Goal: Task Accomplishment & Management: Complete application form

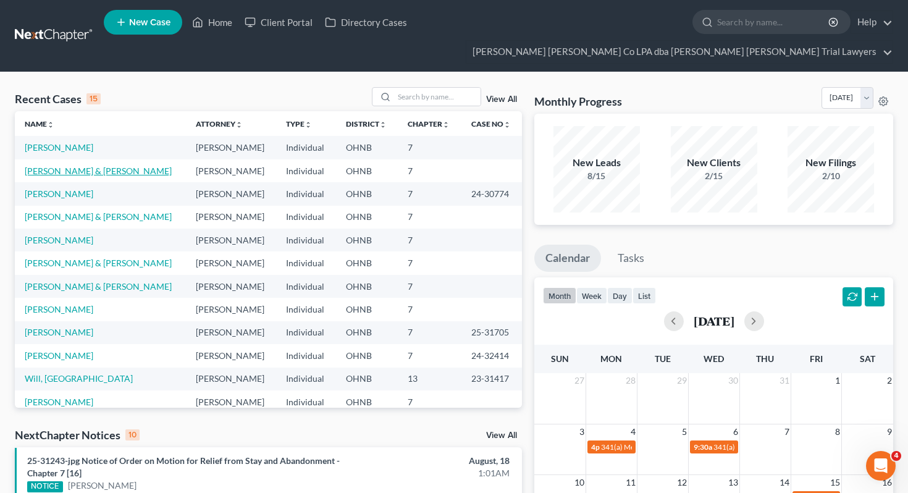
click at [61, 166] on link "[PERSON_NAME] & [PERSON_NAME]" at bounding box center [98, 171] width 147 height 11
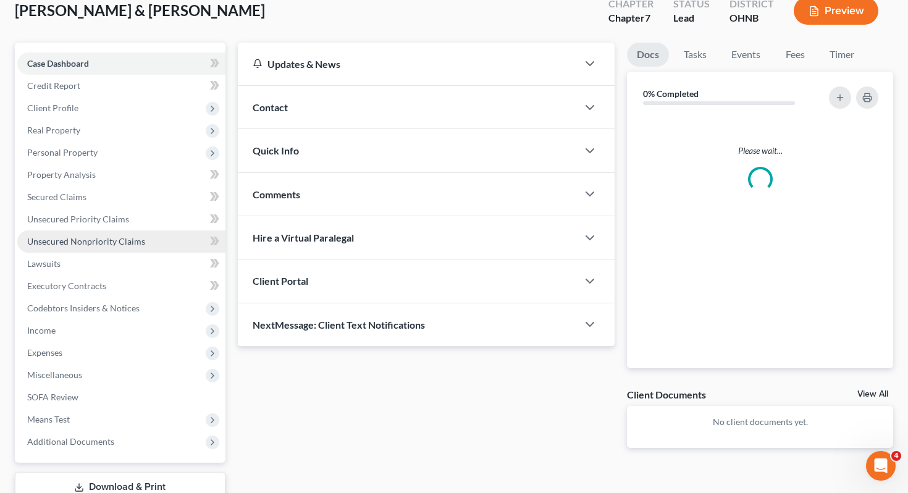
scroll to position [99, 0]
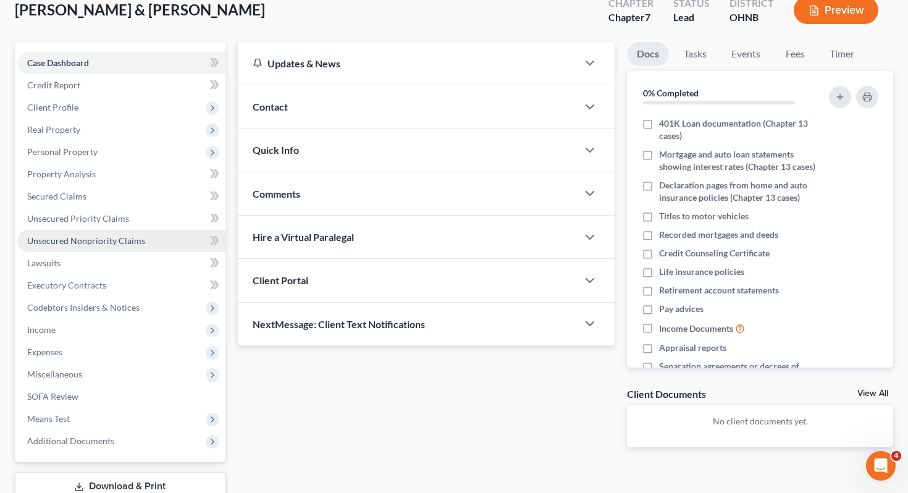
click at [106, 230] on link "Unsecured Nonpriority Claims" at bounding box center [121, 241] width 208 height 22
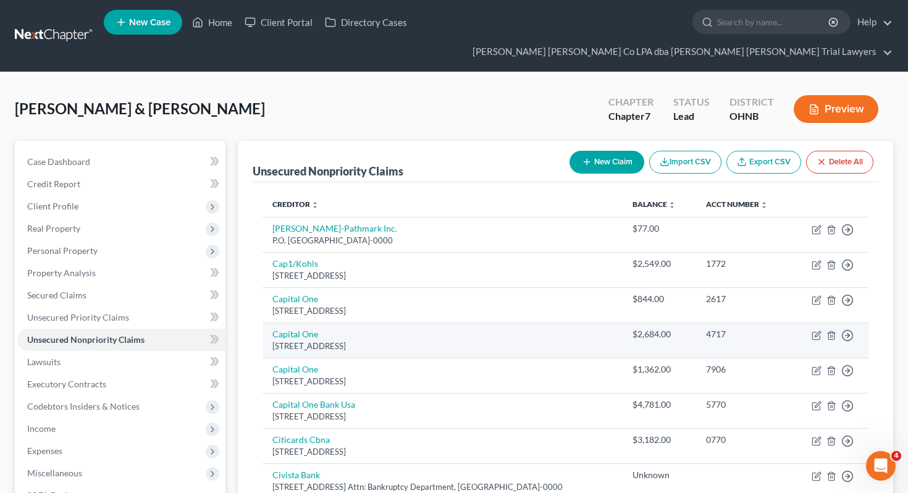
scroll to position [558, 0]
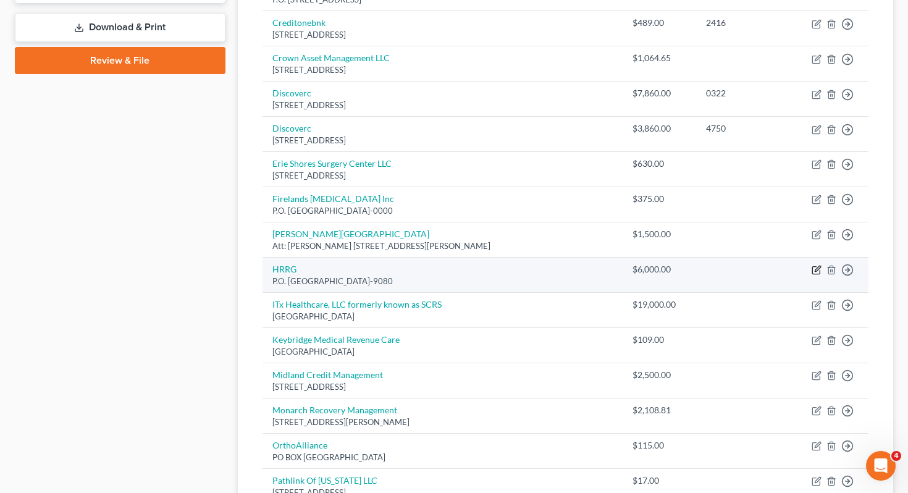
click at [818, 265] on icon "button" at bounding box center [817, 270] width 10 height 10
select select "9"
select select "1"
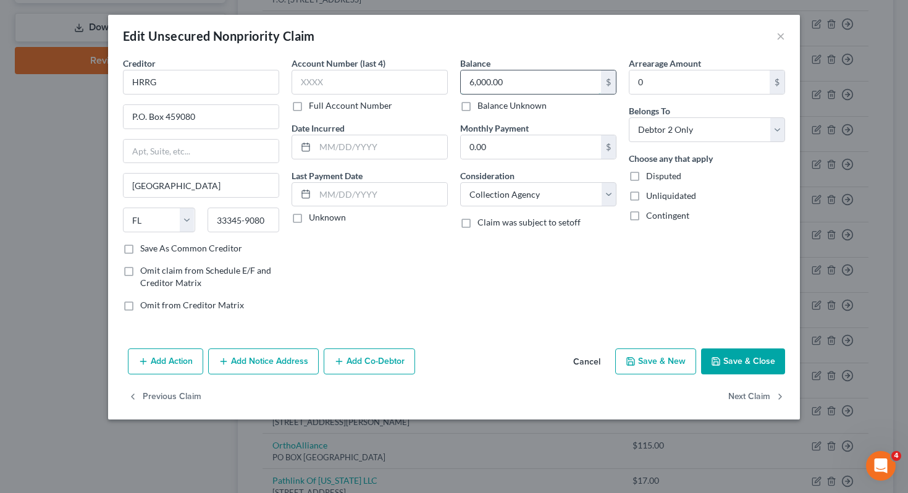
click at [523, 88] on input "6,000.00" at bounding box center [531, 81] width 140 height 23
click at [486, 83] on input "6,000.00" at bounding box center [531, 81] width 140 height 23
click at [479, 83] on input "6,000.00" at bounding box center [531, 81] width 140 height 23
type input "6,343"
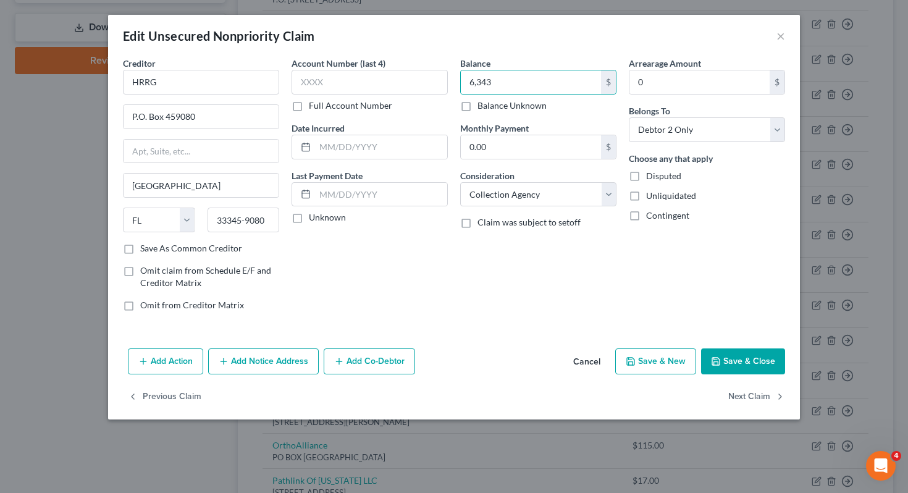
click at [759, 374] on div "Add Action Add Notice Address Add Co-Debtor Cancel Save & New Save & Close" at bounding box center [454, 363] width 692 height 41
click at [755, 364] on button "Save & Close" at bounding box center [743, 361] width 84 height 26
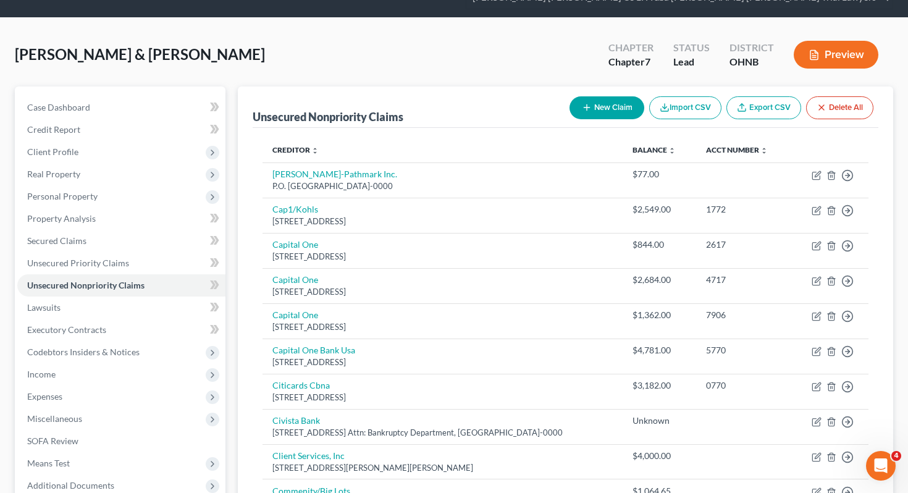
scroll to position [0, 0]
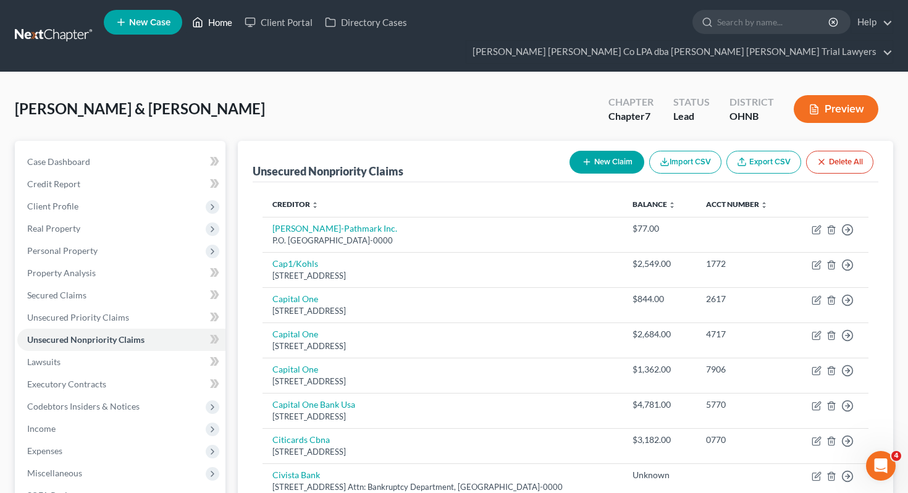
click at [213, 29] on link "Home" at bounding box center [212, 22] width 53 height 22
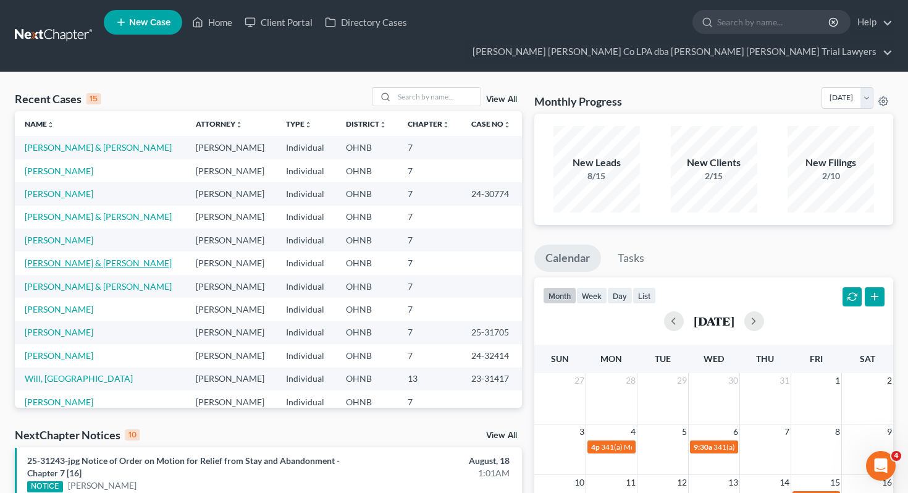
click at [77, 258] on link "[PERSON_NAME] & [PERSON_NAME]" at bounding box center [98, 263] width 147 height 11
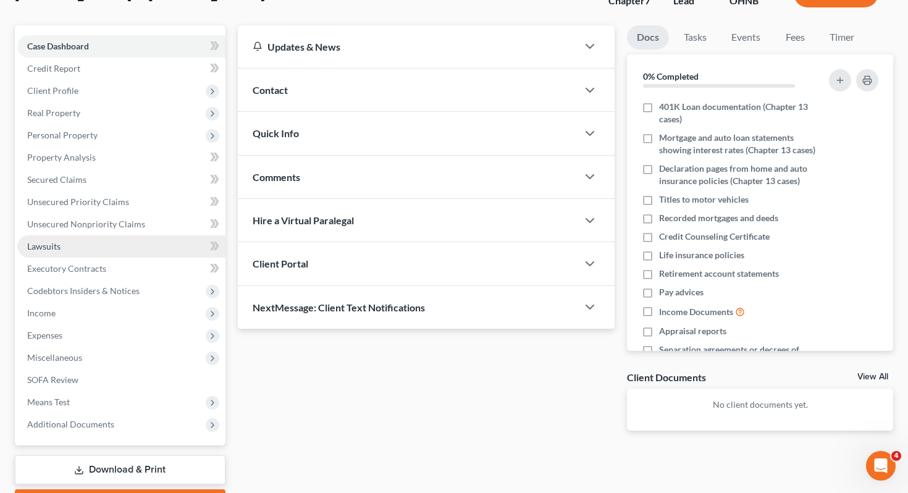
click at [113, 235] on link "Lawsuits" at bounding box center [121, 246] width 208 height 22
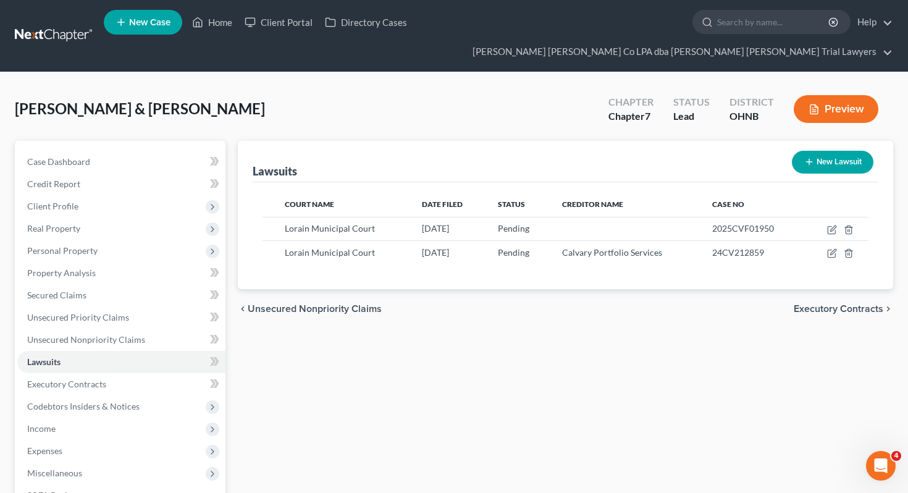
click at [826, 151] on button "New Lawsuit" at bounding box center [833, 162] width 82 height 23
select select "0"
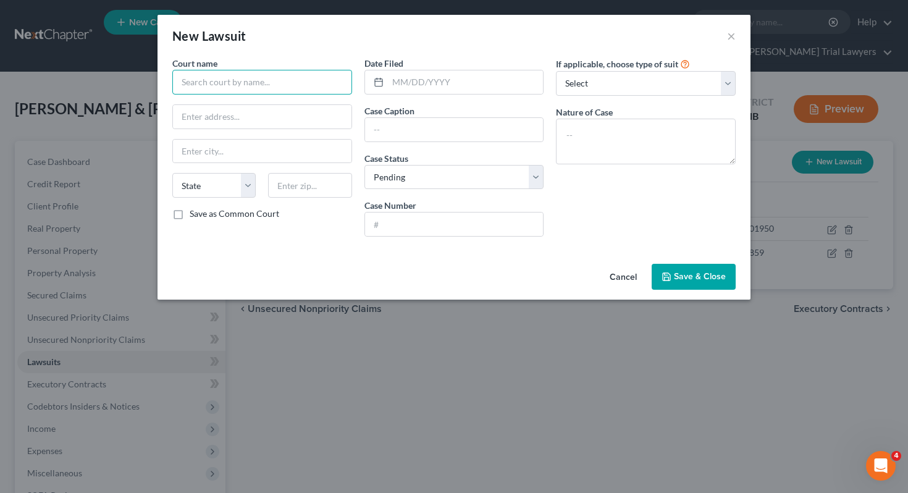
click at [253, 77] on input "text" at bounding box center [262, 82] width 180 height 25
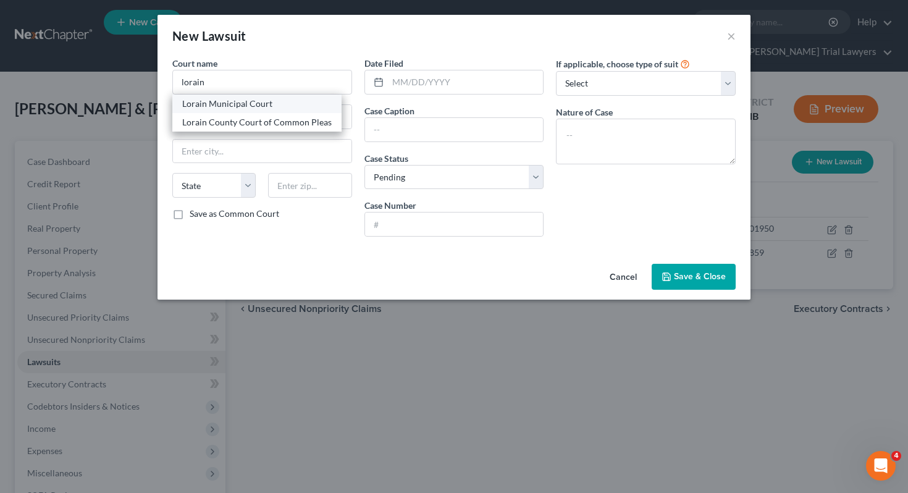
click at [247, 105] on div "Lorain Municipal Court" at bounding box center [256, 104] width 149 height 12
type input "Lorain Municipal Court"
type input "[STREET_ADDRESS]"
type input "Lorain"
select select "36"
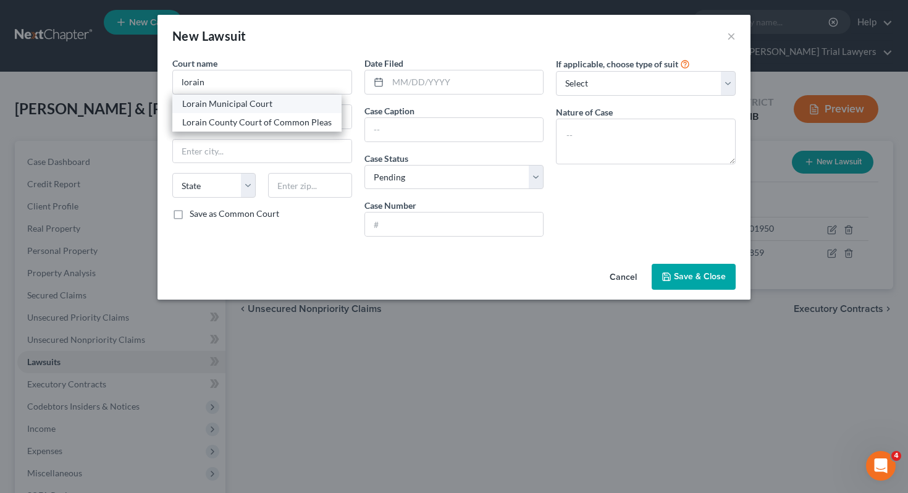
type input "44052"
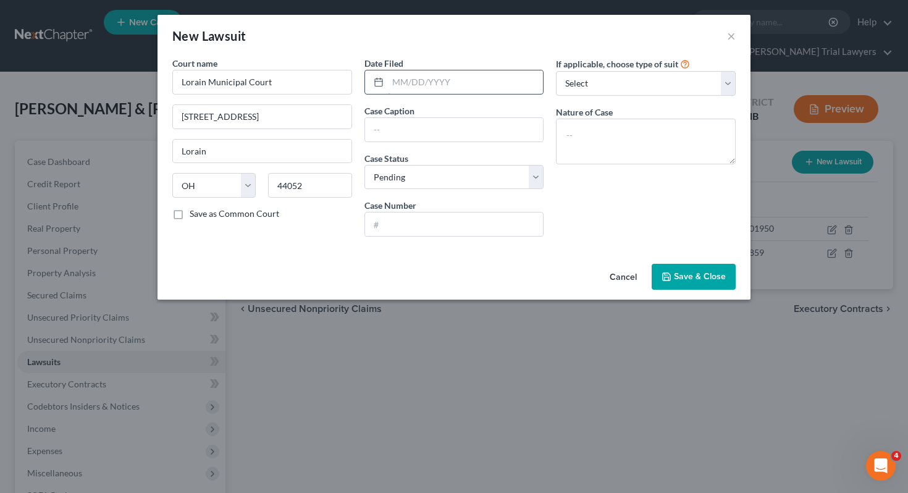
click at [429, 83] on input "text" at bounding box center [466, 81] width 156 height 23
type input "[DATE]"
click at [408, 128] on input "text" at bounding box center [454, 129] width 179 height 23
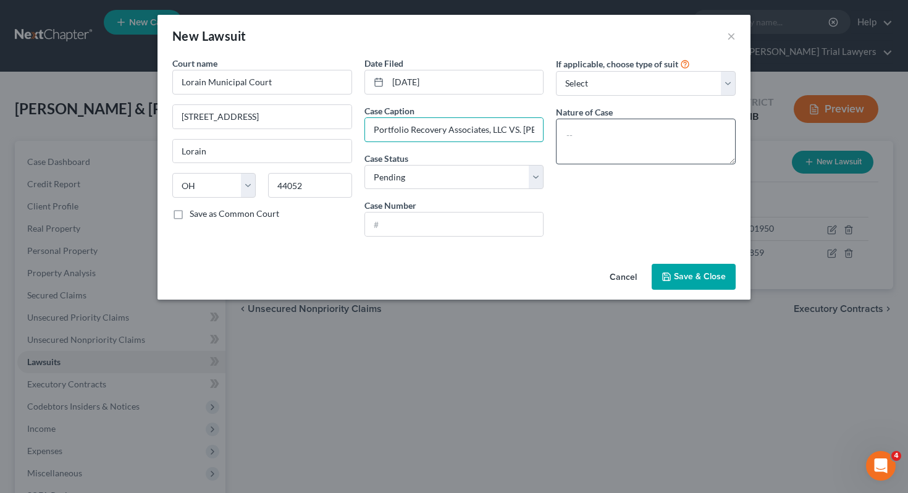
scroll to position [0, 28]
drag, startPoint x: 521, startPoint y: 128, endPoint x: 575, endPoint y: 132, distance: 54.5
click at [575, 132] on div "Court name * Lorain Municipal Court [STREET_ADDRESS] Lorain State [US_STATE] AK…" at bounding box center [454, 152] width 576 height 190
click at [528, 131] on input "Portfolio Recovery Associates, LLC VS. [PERSON_NAME]" at bounding box center [454, 129] width 179 height 23
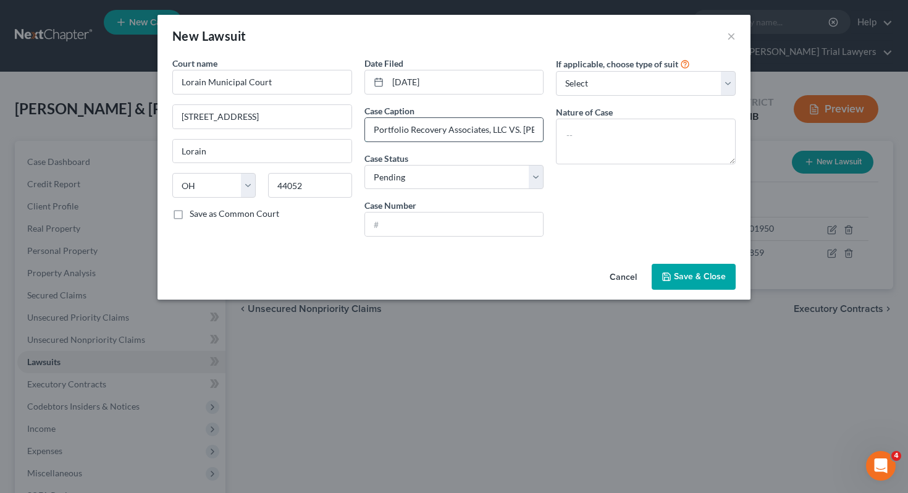
click at [528, 131] on input "Portfolio Recovery Associates, LLC VS. [PERSON_NAME]" at bounding box center [454, 129] width 179 height 23
type input "Portfolio Recovery Associates, LLC VS. [PERSON_NAME]"
click at [419, 219] on input "text" at bounding box center [454, 223] width 179 height 23
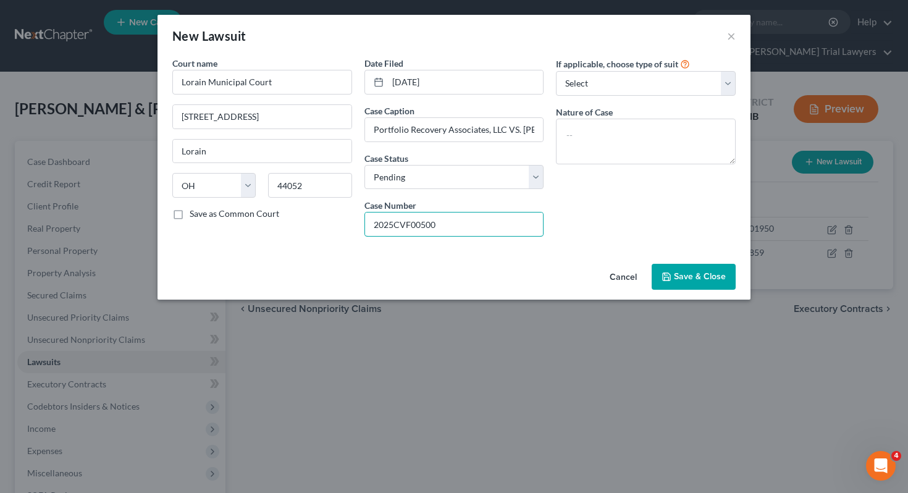
type input "2025CVF00500"
click at [694, 273] on span "Save & Close" at bounding box center [700, 276] width 52 height 11
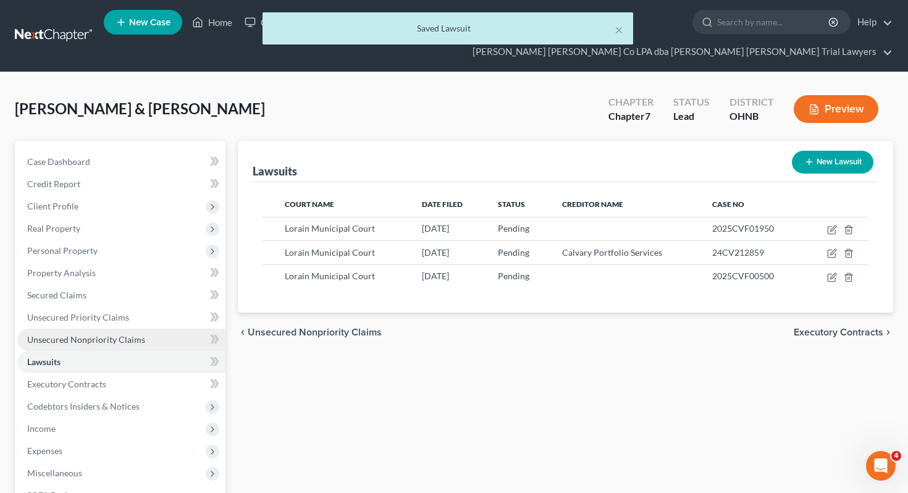
click at [127, 334] on span "Unsecured Nonpriority Claims" at bounding box center [86, 339] width 118 height 11
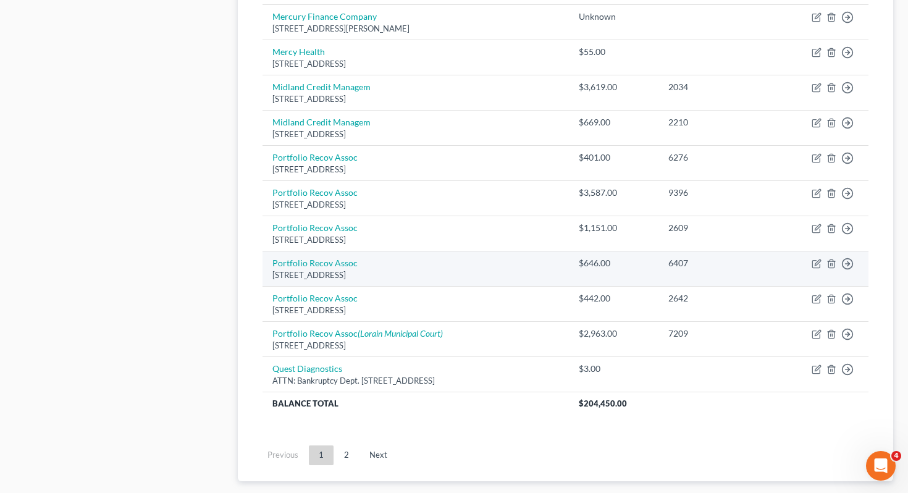
scroll to position [880, 0]
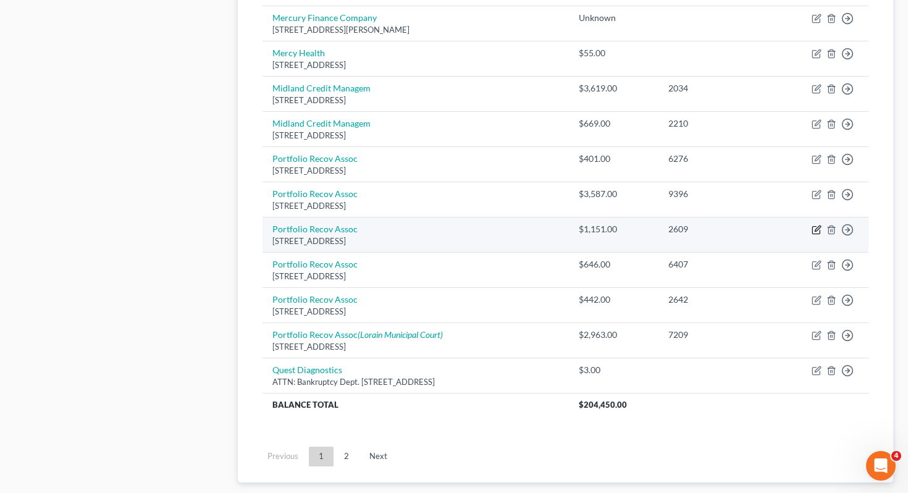
click at [817, 225] on icon "button" at bounding box center [818, 228] width 6 height 6
select select "48"
select select "0"
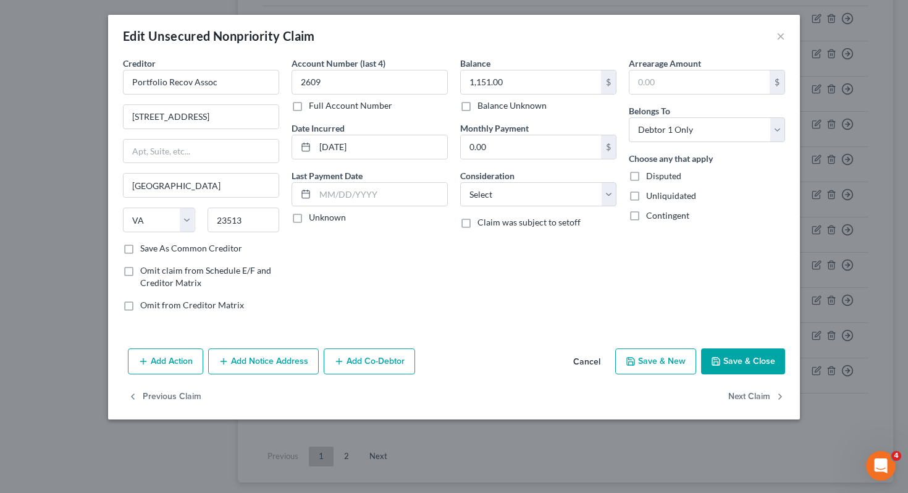
click at [250, 362] on button "Add Notice Address" at bounding box center [263, 361] width 111 height 26
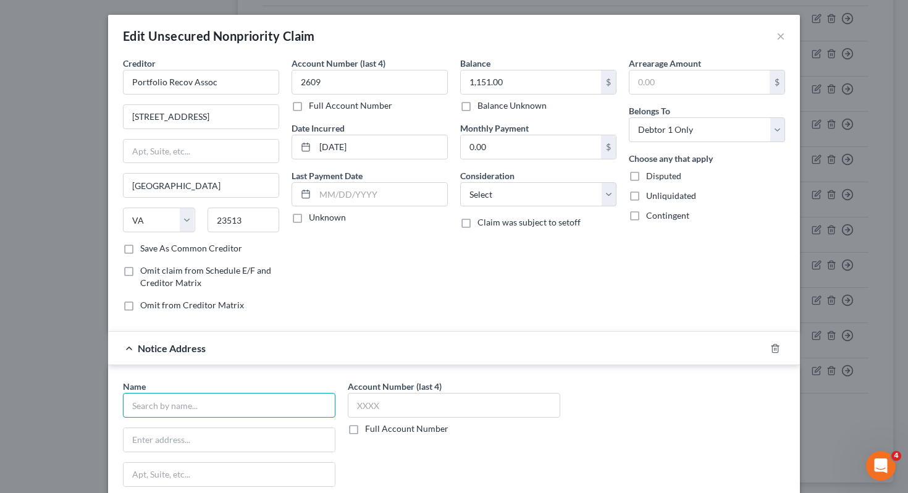
click at [221, 402] on input "text" at bounding box center [229, 405] width 212 height 25
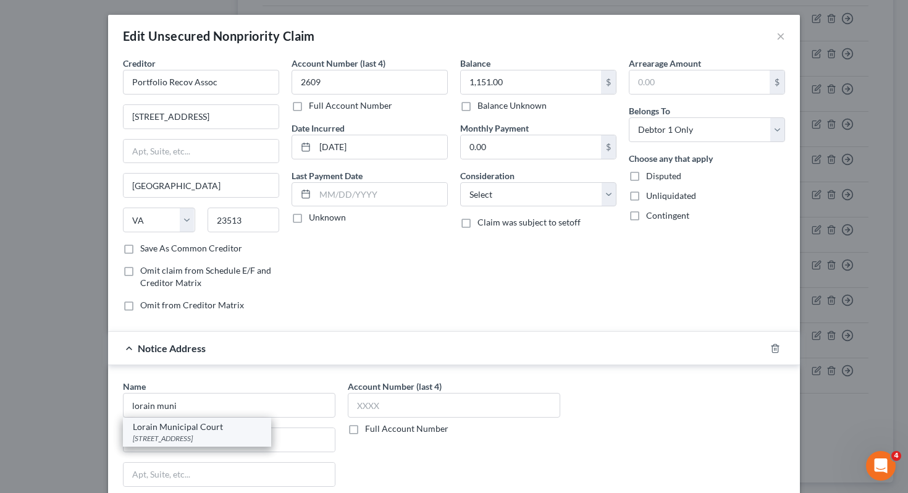
click at [217, 434] on div "[STREET_ADDRESS]" at bounding box center [197, 438] width 128 height 11
type input "Lorain Municipal Court"
type input "[STREET_ADDRESS]"
type input "Lorain"
select select "36"
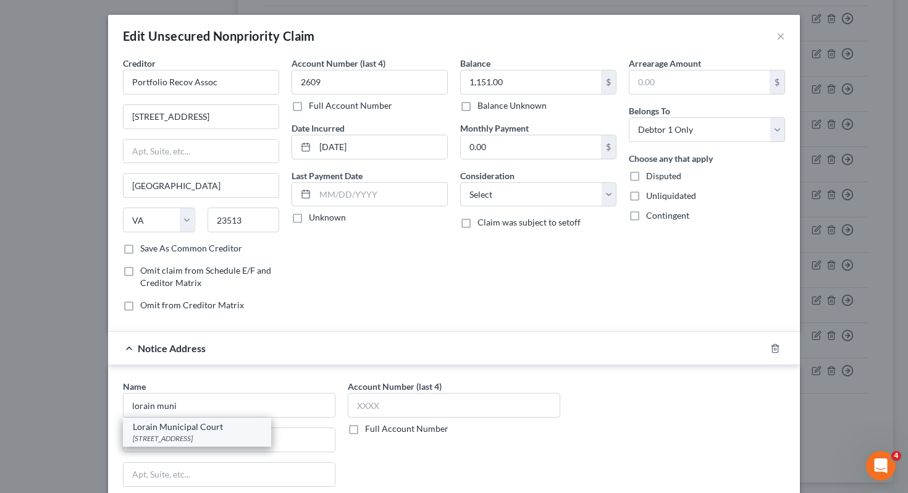
type input "44052-0000"
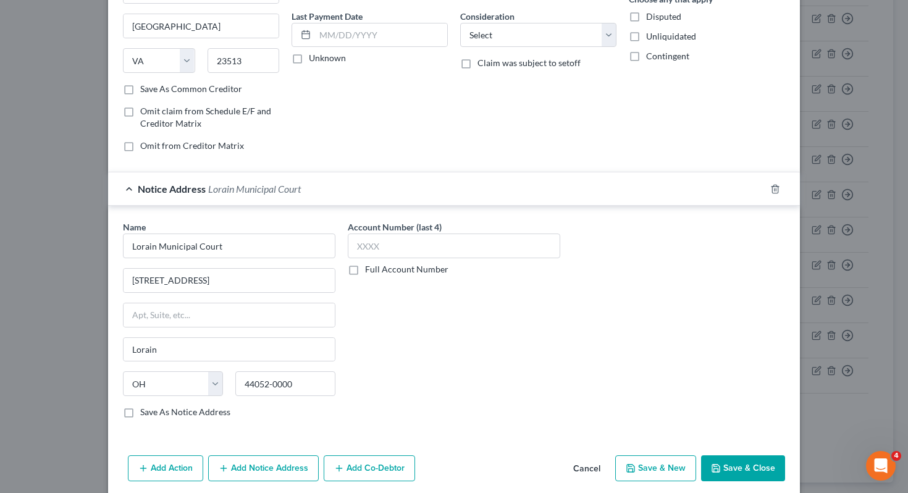
scroll to position [208, 0]
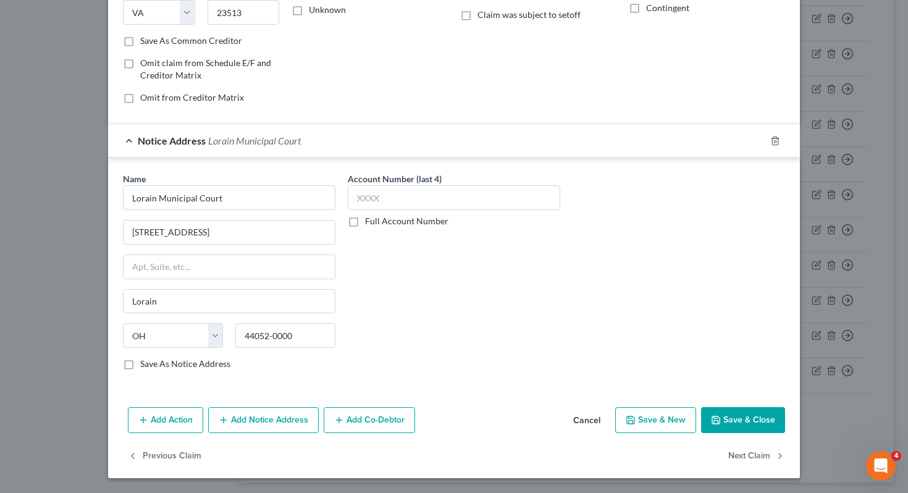
click at [741, 404] on div "Add Action Add Notice Address Add Co-Debtor Cancel Save & New Save & Close" at bounding box center [454, 422] width 692 height 41
click at [741, 414] on button "Save & Close" at bounding box center [743, 420] width 84 height 26
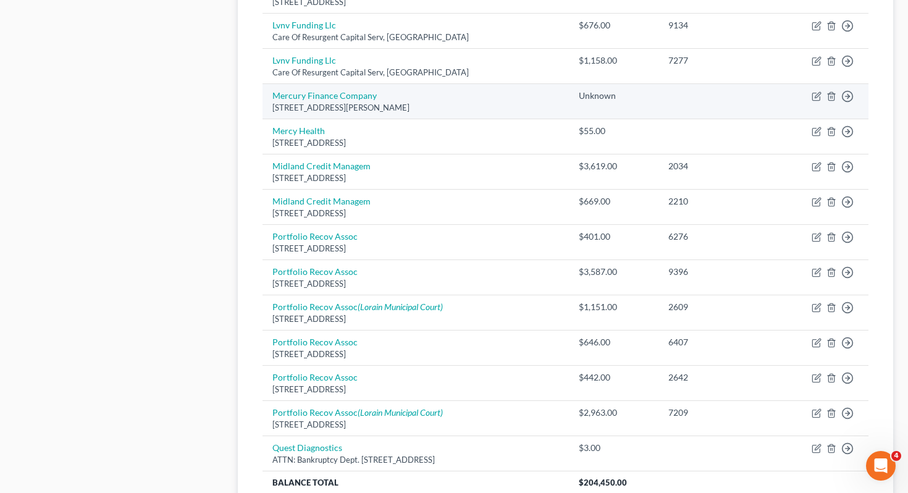
scroll to position [0, 0]
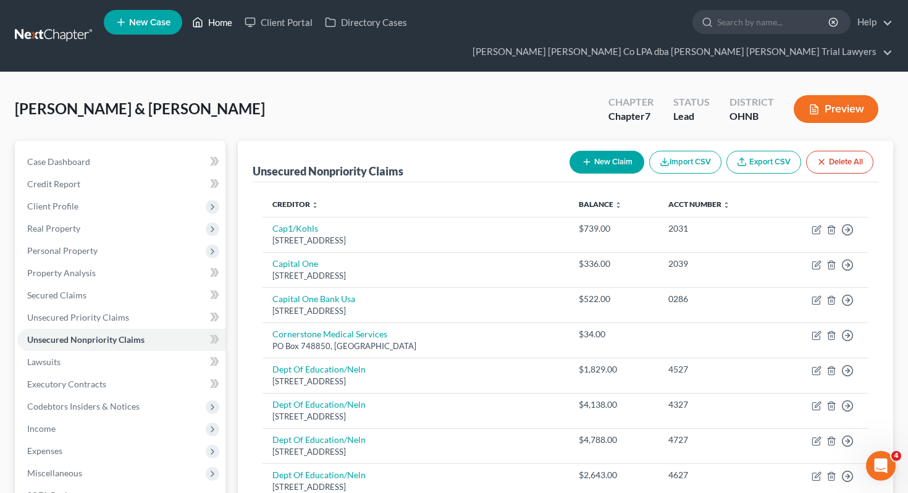
click at [222, 30] on link "Home" at bounding box center [212, 22] width 53 height 22
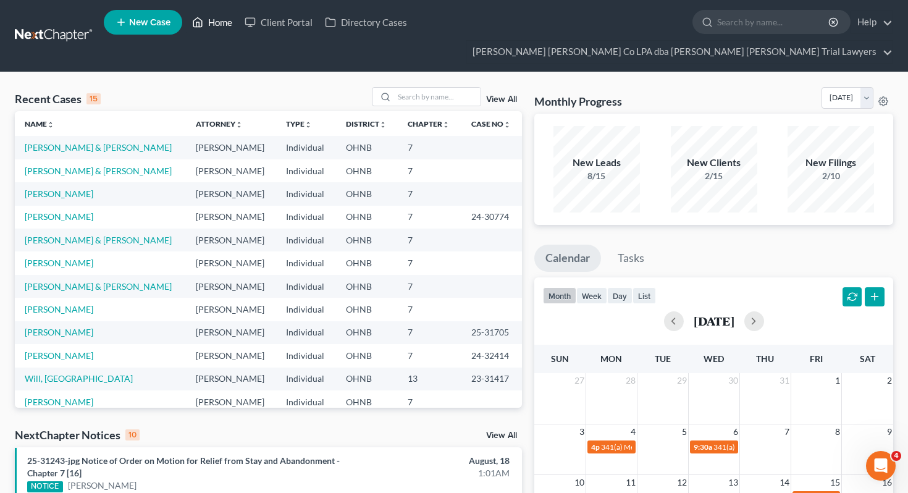
click at [222, 30] on link "Home" at bounding box center [212, 22] width 53 height 22
click at [143, 24] on span "New Case" at bounding box center [149, 22] width 41 height 9
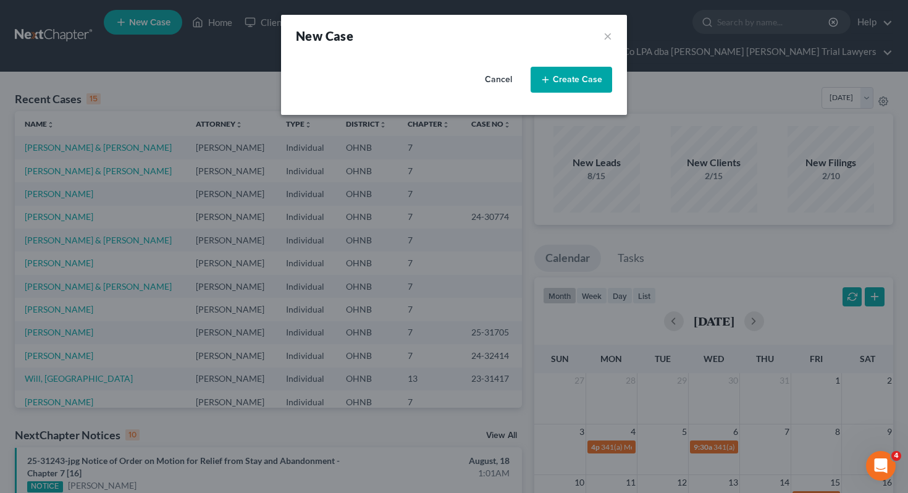
select select "61"
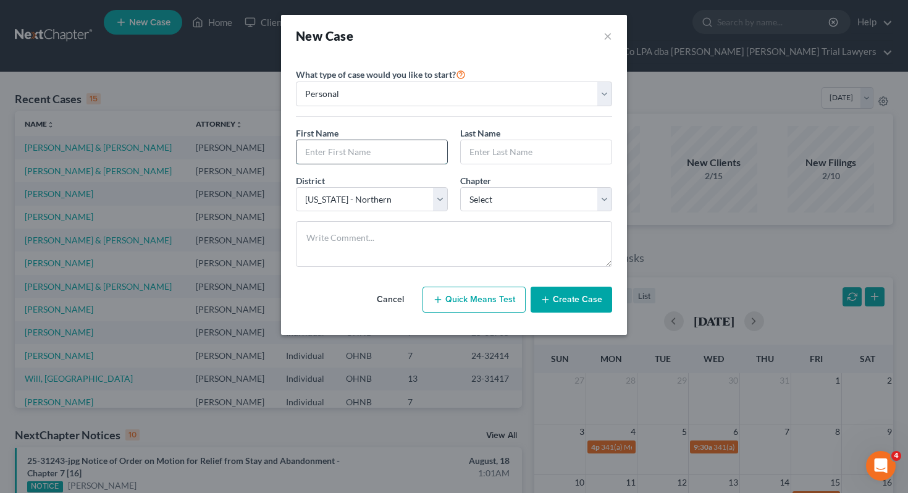
click at [379, 156] on input "text" at bounding box center [371, 151] width 151 height 23
type input "[PERSON_NAME]"
click at [518, 154] on input "text" at bounding box center [536, 151] width 151 height 23
type input "[PERSON_NAME]"
click at [525, 203] on select "Select 7 11 12 13" at bounding box center [536, 199] width 152 height 25
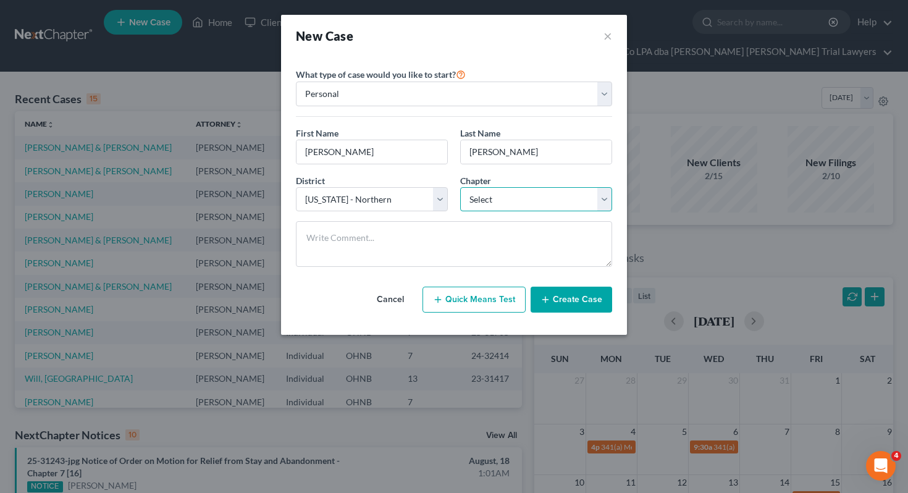
select select "0"
click at [568, 303] on button "Create Case" at bounding box center [572, 300] width 82 height 26
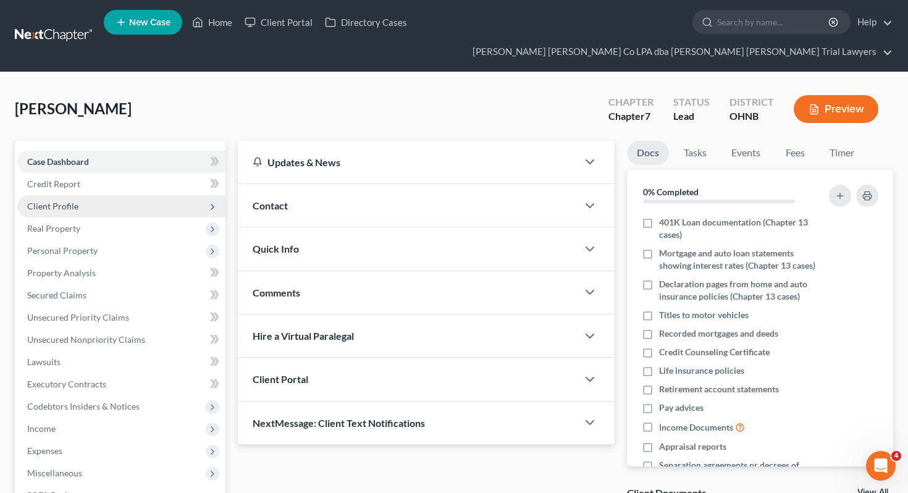
click at [152, 195] on span "Client Profile" at bounding box center [121, 206] width 208 height 22
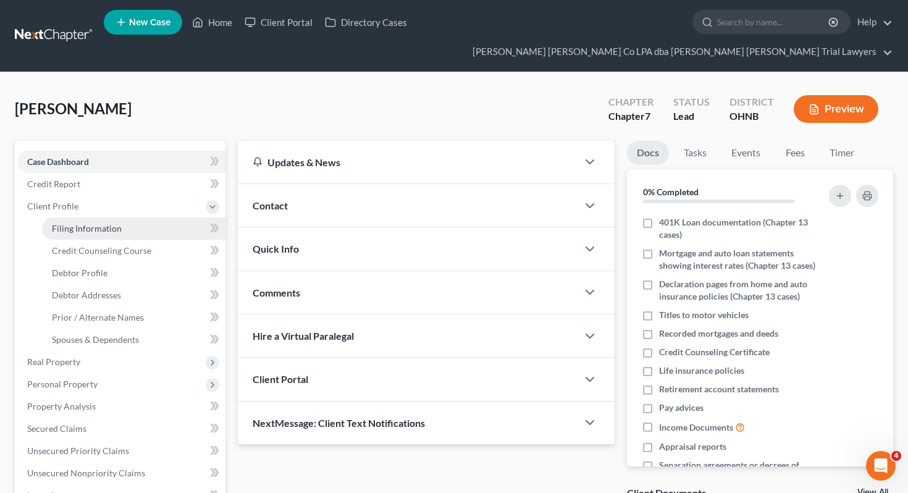
click at [152, 217] on link "Filing Information" at bounding box center [133, 228] width 183 height 22
select select "1"
select select "0"
select select "61"
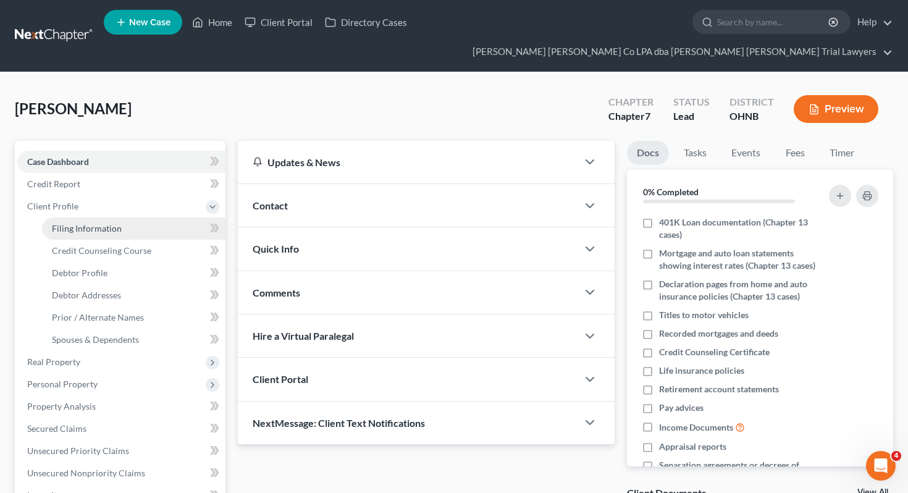
select select "36"
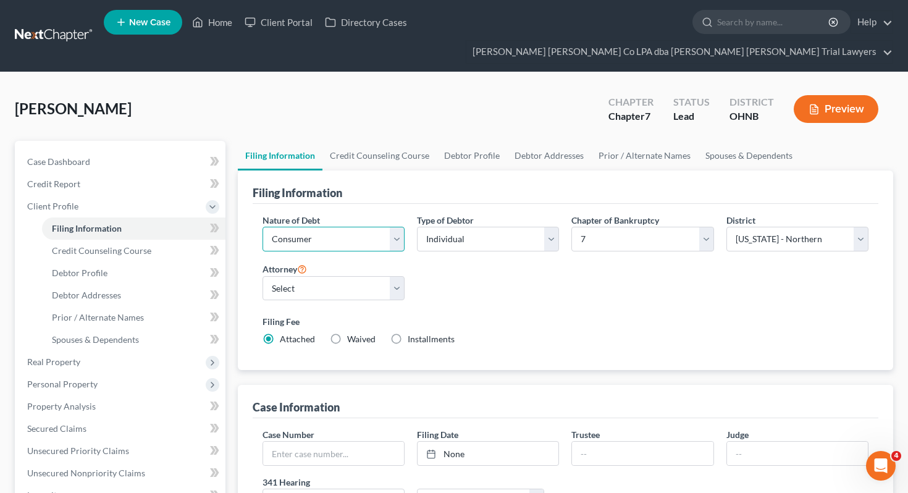
click at [356, 227] on select "Select Business Consumer Other" at bounding box center [334, 239] width 142 height 25
click at [380, 276] on select "Select [PERSON_NAME] - OHNB" at bounding box center [334, 288] width 142 height 25
select select "0"
click at [456, 141] on link "Debtor Profile" at bounding box center [472, 156] width 70 height 30
select select "0"
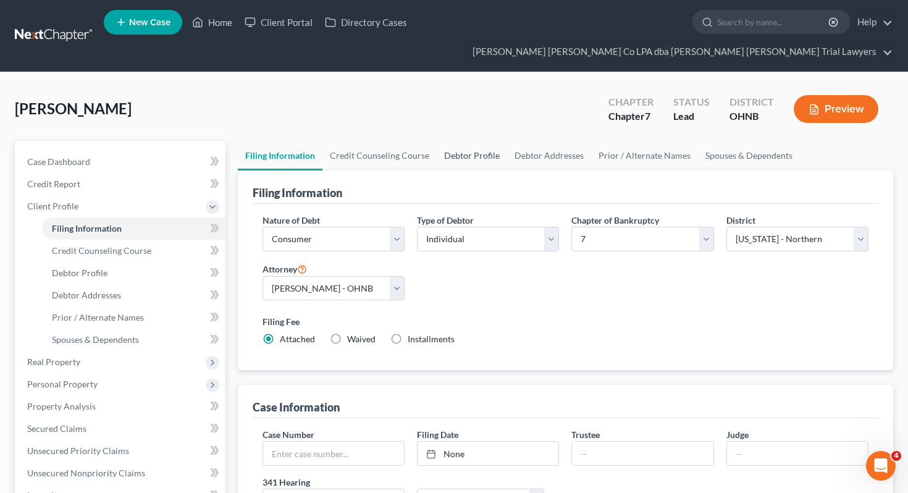
select select "0"
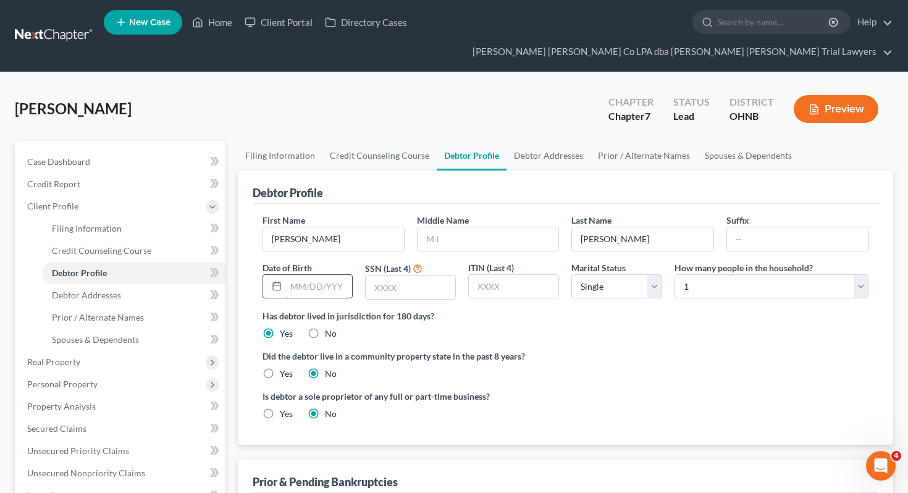
click at [327, 275] on input "text" at bounding box center [319, 286] width 67 height 23
type input "[DATE]"
click at [400, 275] on input "text" at bounding box center [411, 286] width 90 height 23
type input "7811"
click at [709, 274] on select "Select 1 2 3 4 5 6 7 8 9 10 11 12 13 14 15 16 17 18 19 20" at bounding box center [772, 286] width 194 height 25
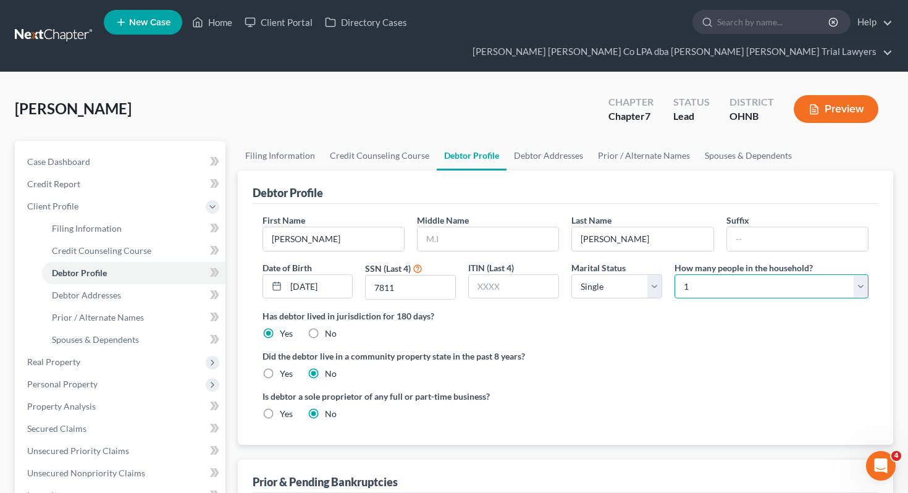
select select "3"
click at [750, 141] on link "Spouses & Dependents" at bounding box center [748, 156] width 102 height 30
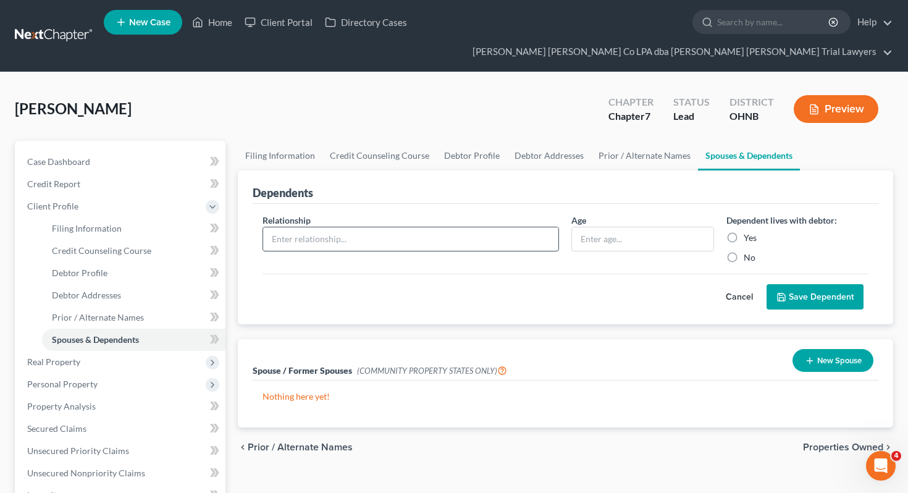
click at [469, 227] on input "text" at bounding box center [411, 238] width 296 height 23
type input "Daughter"
click at [613, 227] on input "text" at bounding box center [642, 238] width 141 height 23
type input "17"
click at [744, 232] on label "Yes" at bounding box center [750, 238] width 13 height 12
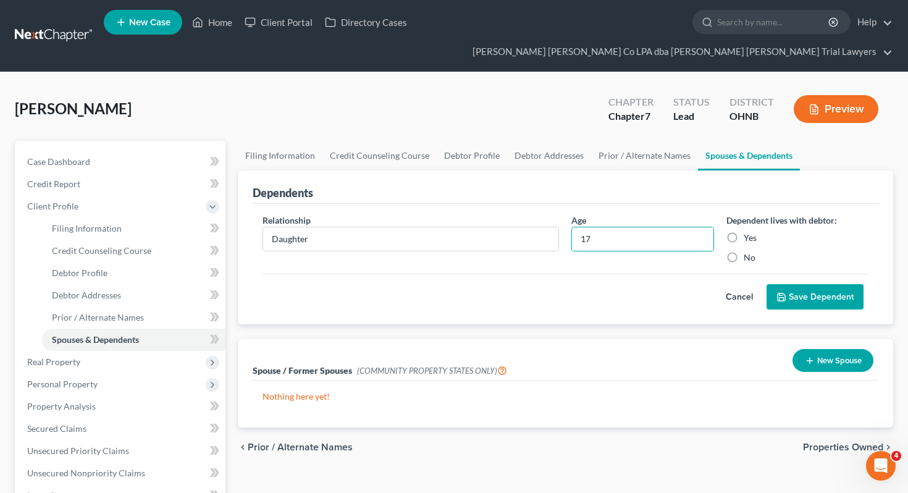
click at [749, 232] on input "Yes" at bounding box center [753, 236] width 8 height 8
radio input "true"
click at [799, 284] on button "Save Dependent" at bounding box center [815, 297] width 97 height 26
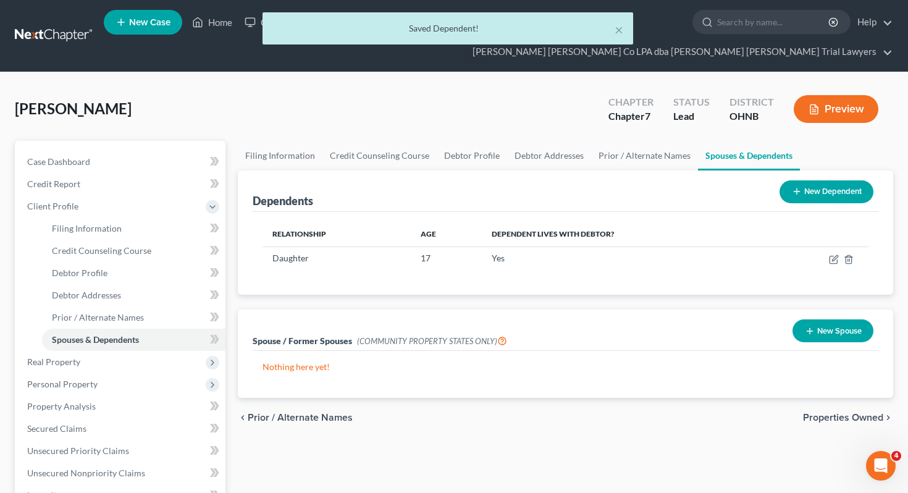
click at [824, 180] on button "New Dependent" at bounding box center [827, 191] width 94 height 23
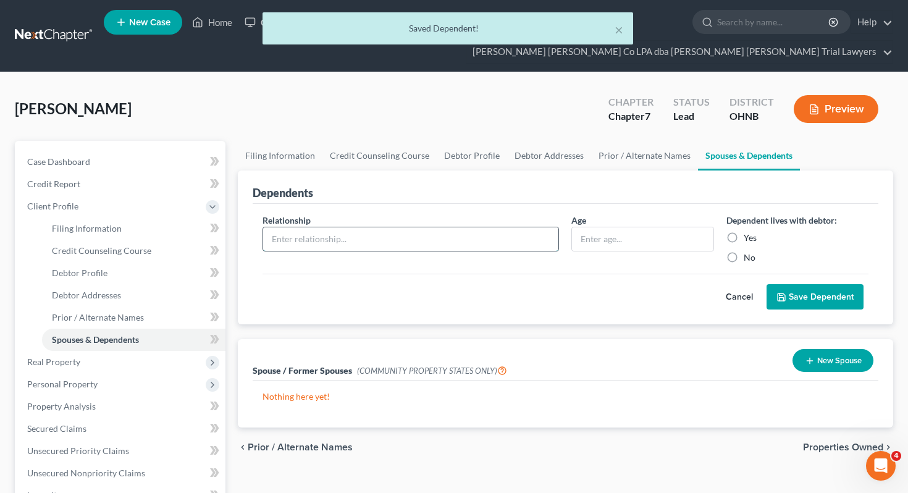
click at [440, 227] on input "text" at bounding box center [411, 238] width 296 height 23
type input "Son"
click at [621, 214] on div "Age" at bounding box center [642, 239] width 154 height 50
click at [621, 227] on input "text" at bounding box center [642, 238] width 141 height 23
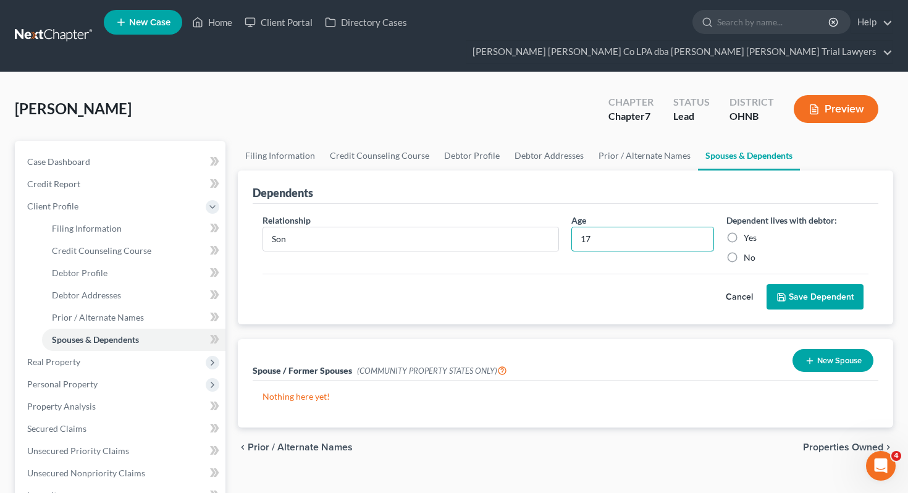
type input "17"
click at [749, 232] on label "Yes" at bounding box center [750, 238] width 13 height 12
click at [749, 232] on input "Yes" at bounding box center [753, 236] width 8 height 8
radio input "true"
click at [787, 250] on div "Relationship * Son Age [DEMOGRAPHIC_DATA] Dependent lives with debtor: Yes No" at bounding box center [565, 244] width 619 height 60
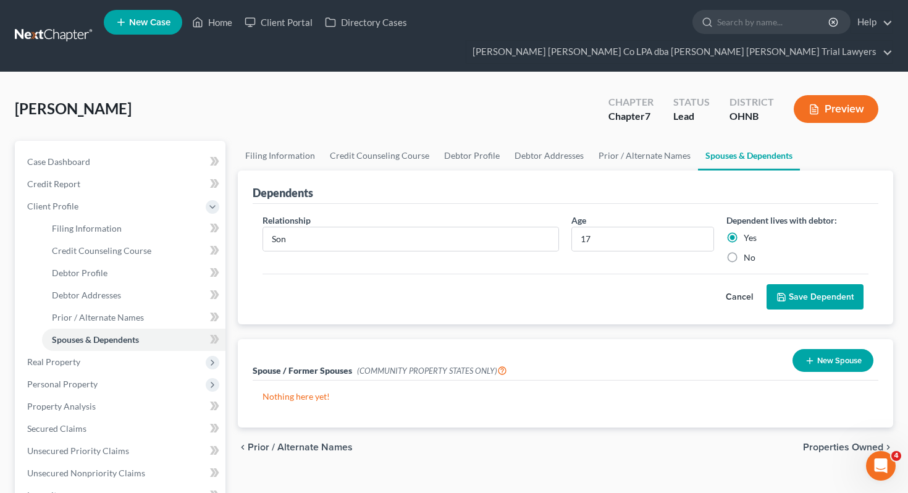
click at [788, 284] on button "Save Dependent" at bounding box center [815, 297] width 97 height 26
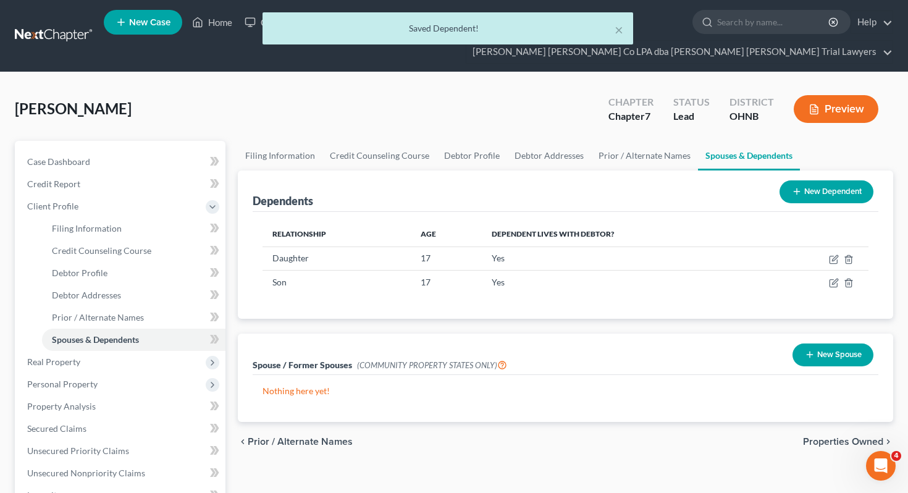
click at [803, 180] on button "New Dependent" at bounding box center [827, 191] width 94 height 23
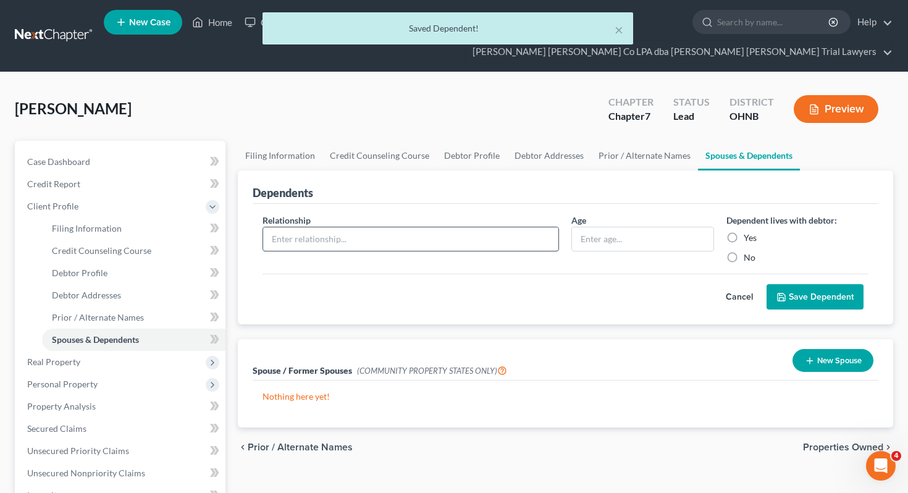
click at [515, 227] on input "text" at bounding box center [411, 238] width 296 height 23
type input "Daughter"
click at [599, 227] on input "text" at bounding box center [642, 238] width 141 height 23
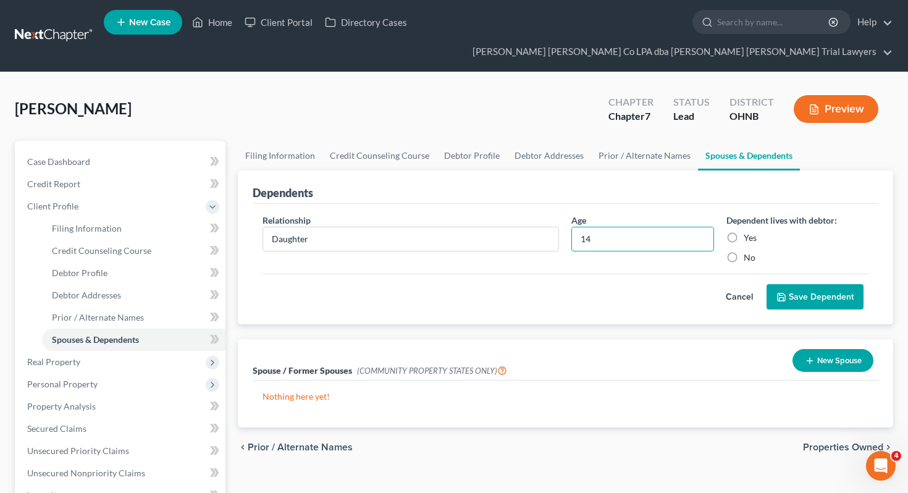
type input "14"
click at [750, 232] on label "Yes" at bounding box center [750, 238] width 13 height 12
click at [750, 232] on input "Yes" at bounding box center [753, 236] width 8 height 8
radio input "true"
click at [784, 284] on button "Save Dependent" at bounding box center [815, 297] width 97 height 26
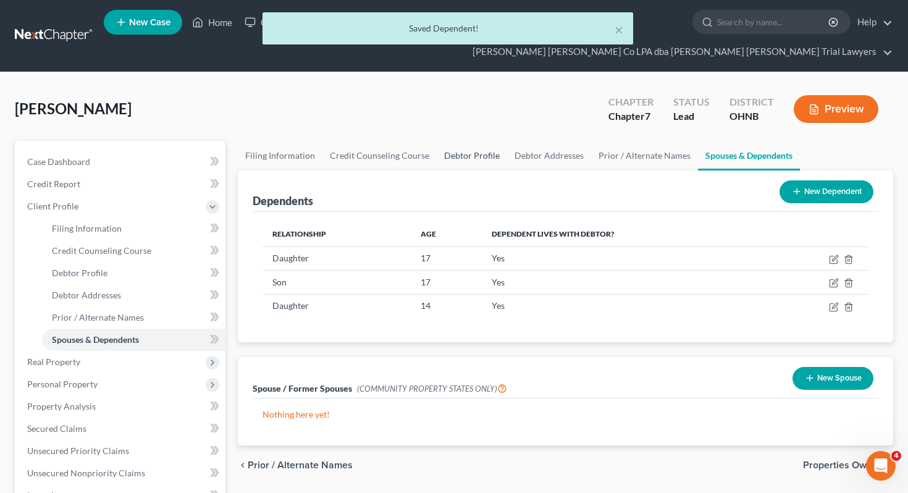
click at [479, 141] on link "Debtor Profile" at bounding box center [472, 156] width 70 height 30
select select "0"
select select "3"
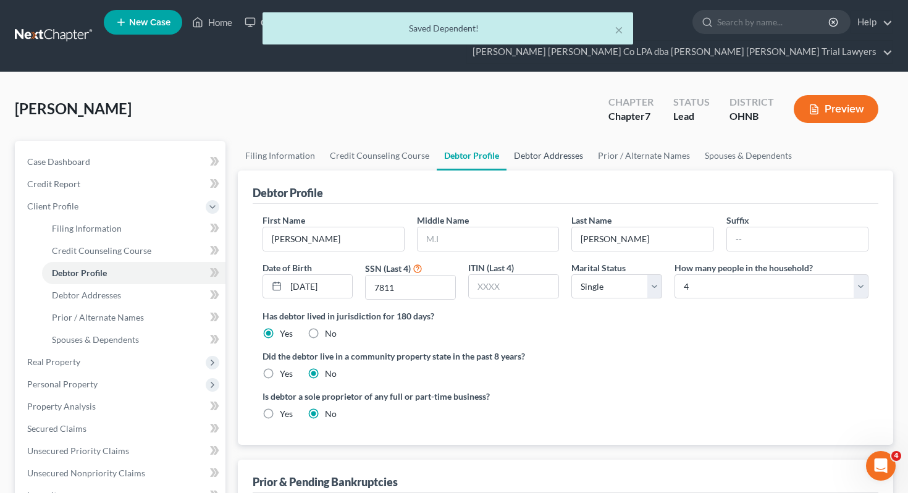
click at [539, 141] on link "Debtor Addresses" at bounding box center [549, 156] width 84 height 30
select select "0"
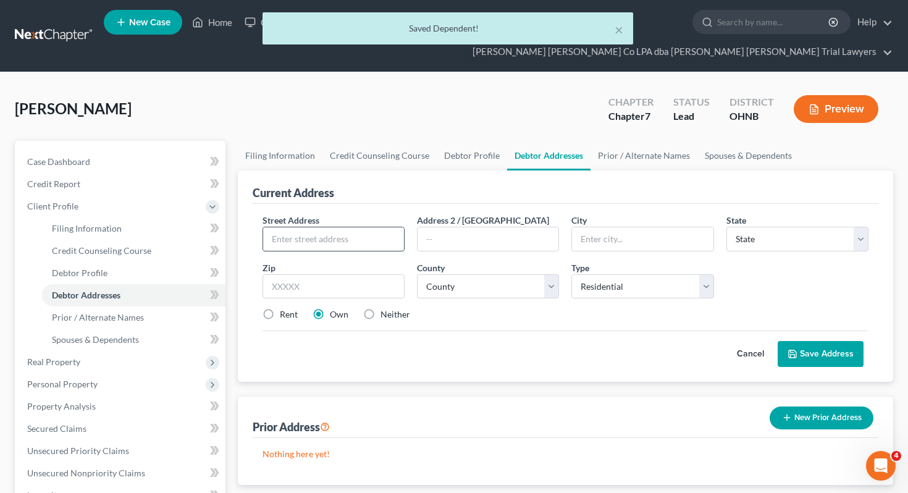
click at [338, 227] on input "text" at bounding box center [333, 238] width 141 height 23
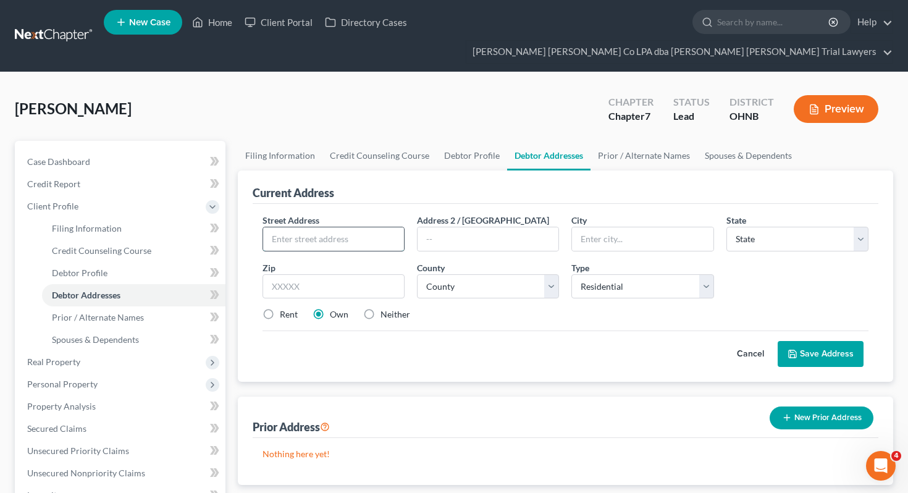
paste input "[STREET_ADDRESS]"
type input "[STREET_ADDRESS]"
click at [303, 274] on input "text" at bounding box center [334, 286] width 142 height 25
type input "44870"
click at [486, 359] on div "Current Address Street Address * [STREET_ADDRESS] Address 2 / [GEOGRAPHIC_DATA]…" at bounding box center [566, 327] width 656 height 314
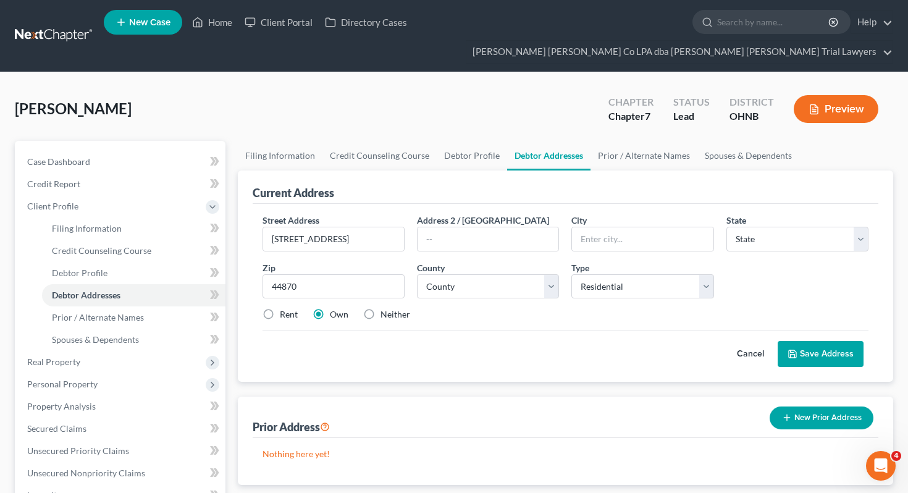
type input "Sandusky"
select select "36"
click at [387, 308] on label "Neither" at bounding box center [395, 314] width 30 height 12
click at [387, 308] on input "Neither" at bounding box center [389, 312] width 8 height 8
radio input "true"
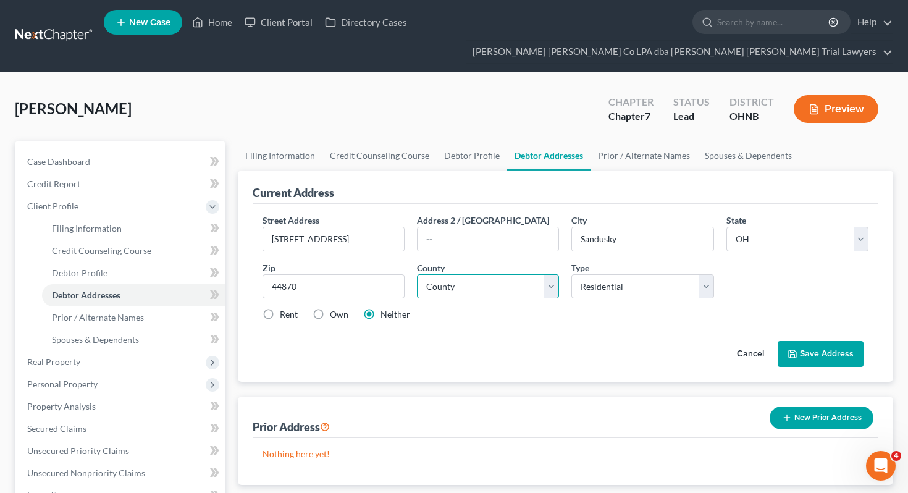
click at [468, 274] on select "County [GEOGRAPHIC_DATA] [GEOGRAPHIC_DATA] [GEOGRAPHIC_DATA] [GEOGRAPHIC_DATA] …" at bounding box center [488, 286] width 142 height 25
select select "21"
click at [807, 341] on button "Save Address" at bounding box center [821, 354] width 86 height 26
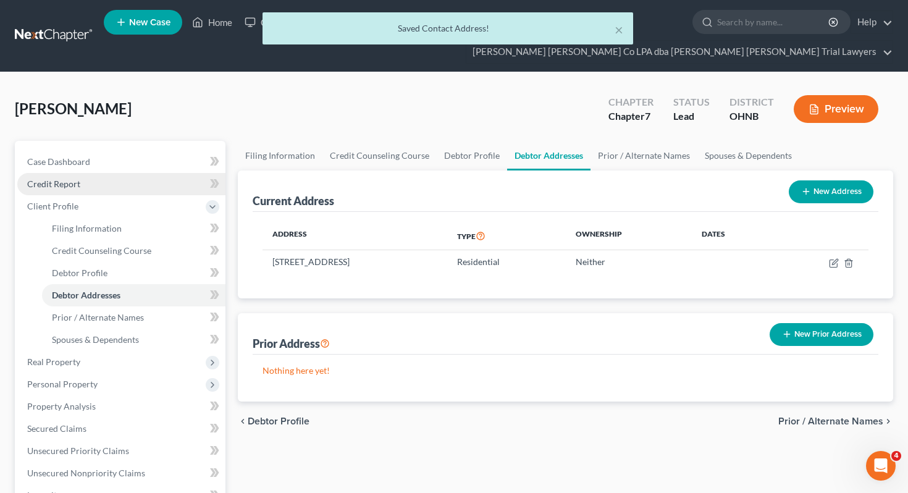
click at [76, 179] on span "Credit Report" at bounding box center [53, 184] width 53 height 11
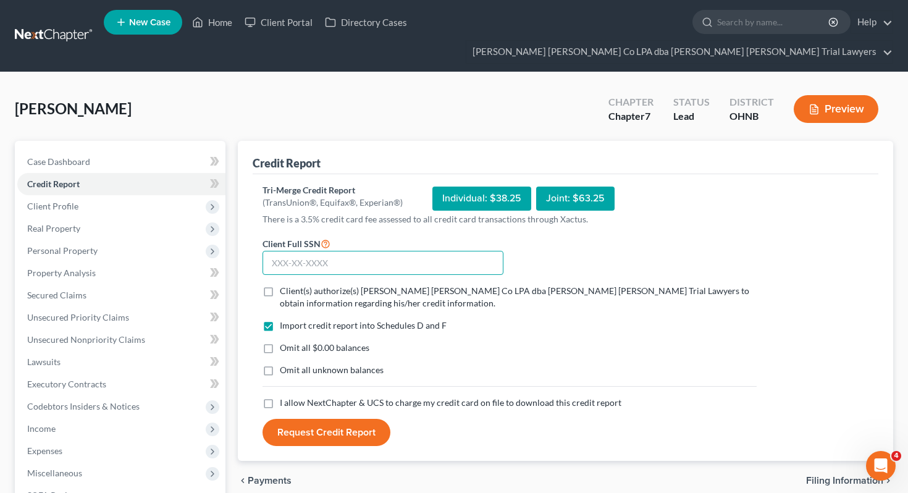
click at [319, 251] on input "text" at bounding box center [383, 263] width 241 height 25
click at [225, 16] on link "Home" at bounding box center [212, 22] width 53 height 22
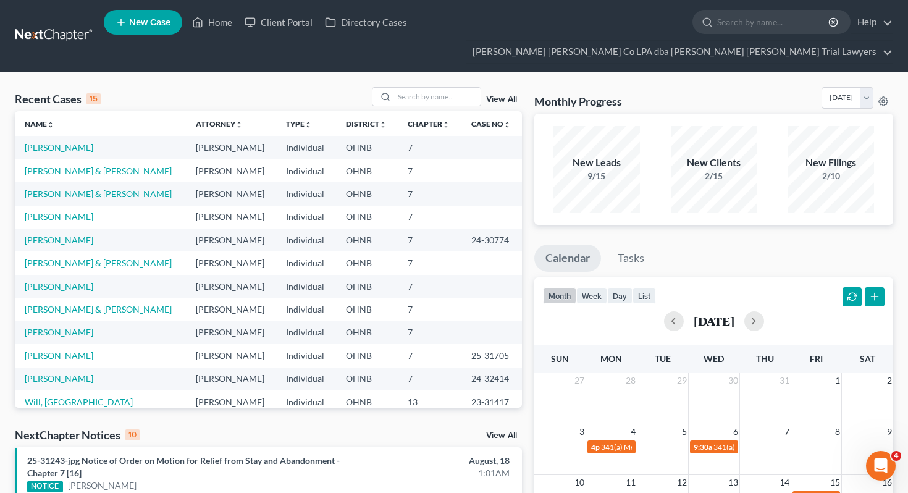
click at [58, 136] on td "[PERSON_NAME]" at bounding box center [100, 147] width 171 height 23
click at [55, 136] on td "[PERSON_NAME]" at bounding box center [100, 147] width 171 height 23
click at [55, 142] on link "[PERSON_NAME]" at bounding box center [59, 147] width 69 height 11
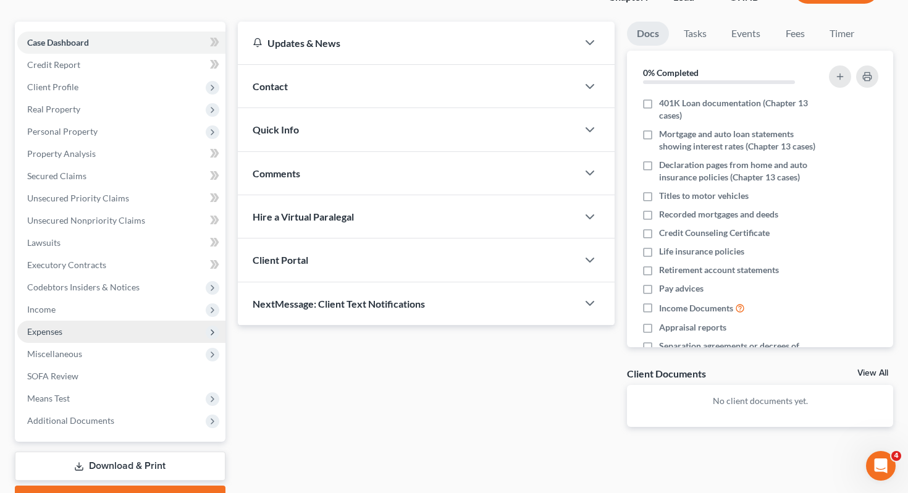
scroll to position [121, 0]
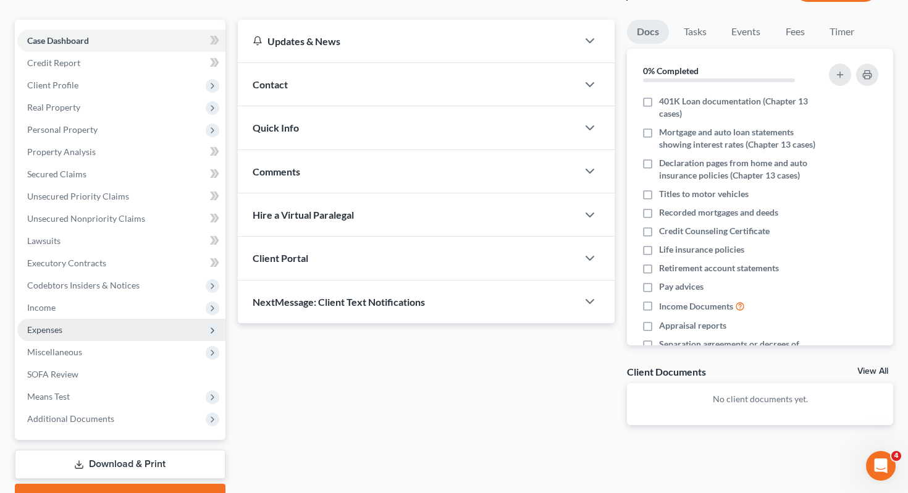
click at [96, 319] on span "Expenses" at bounding box center [121, 330] width 208 height 22
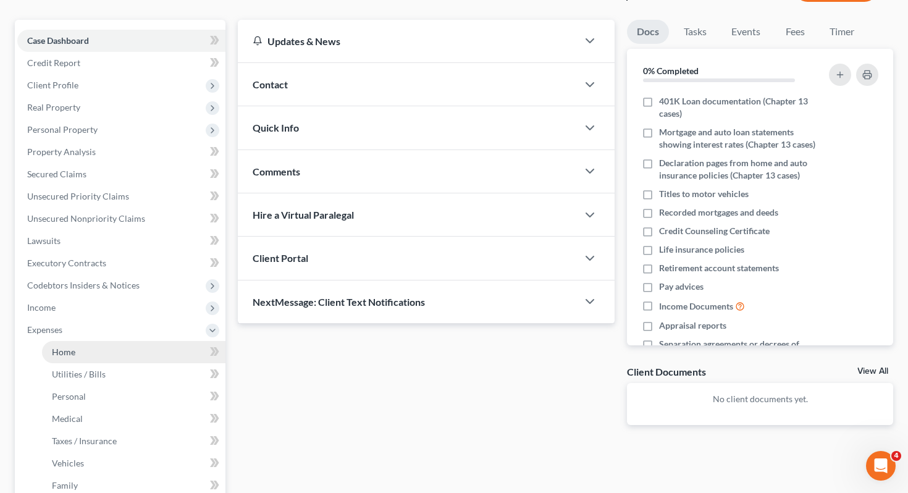
click at [97, 341] on link "Home" at bounding box center [133, 352] width 183 height 22
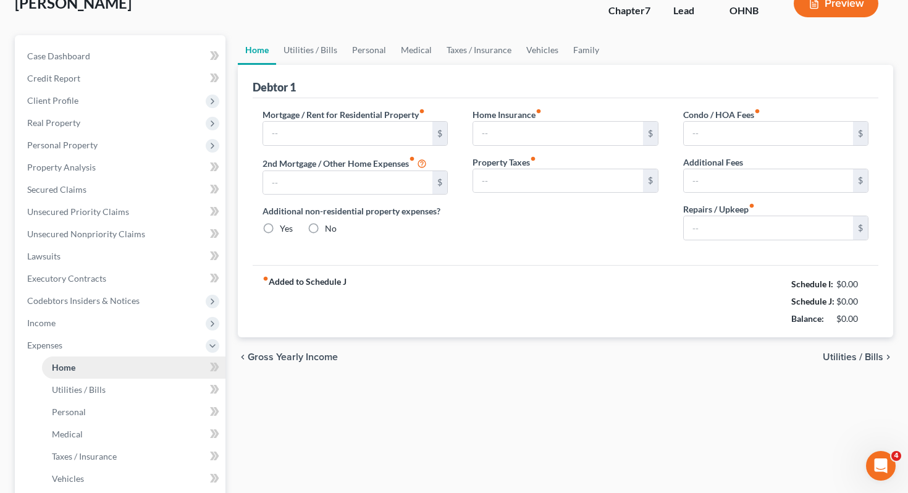
type input "0.00"
radio input "true"
type input "0.00"
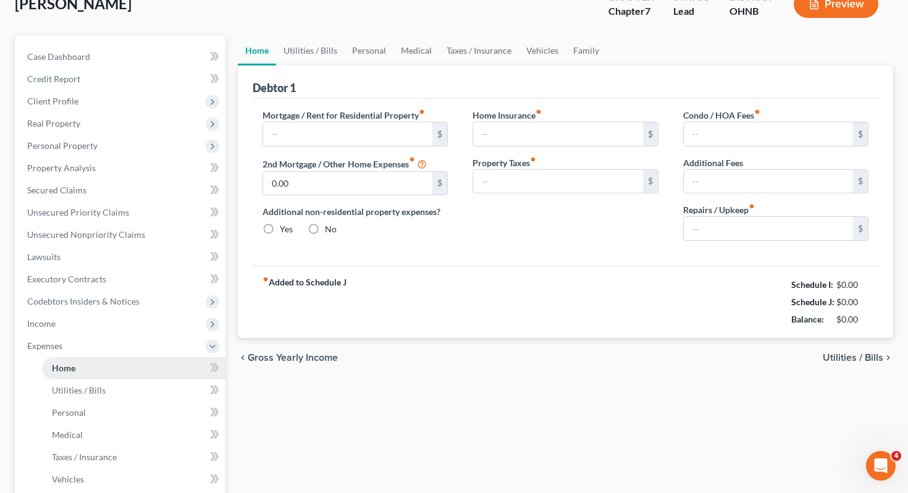
type input "0.00"
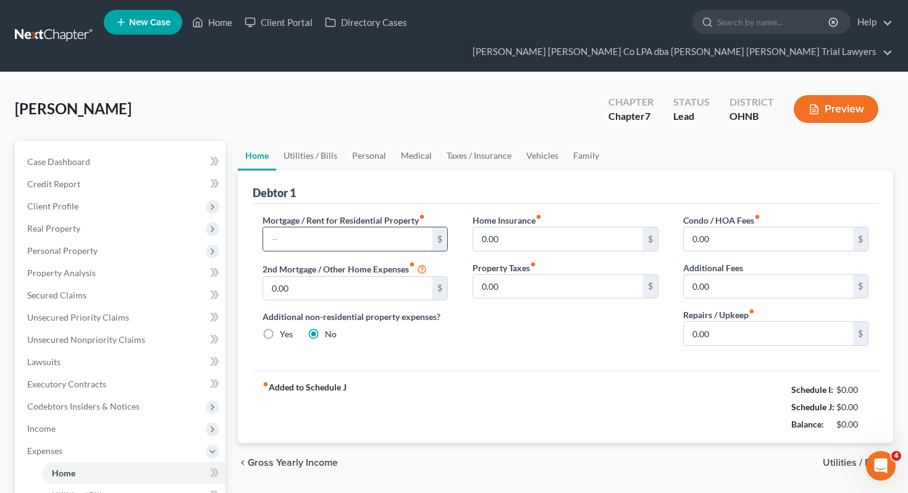
click at [350, 227] on input "text" at bounding box center [348, 238] width 170 height 23
type input "500"
click at [300, 141] on link "Utilities / Bills" at bounding box center [310, 156] width 69 height 30
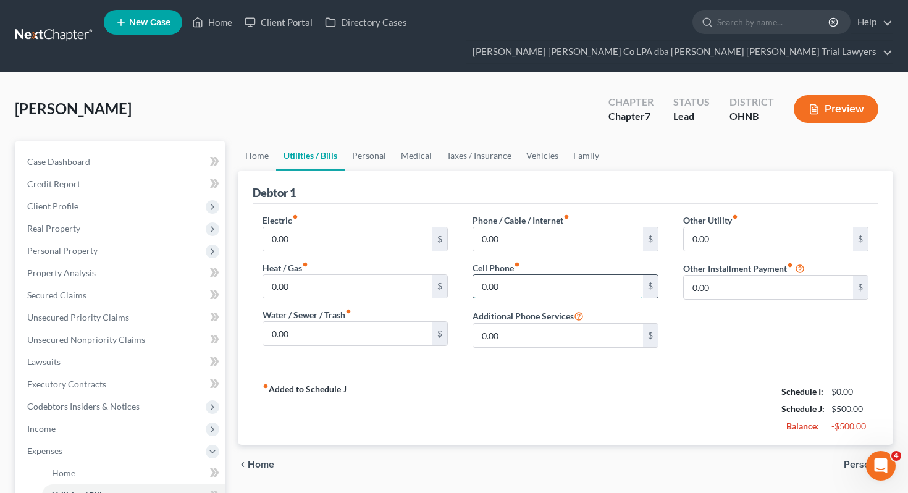
click at [513, 275] on input "0.00" at bounding box center [558, 286] width 170 height 23
click at [461, 393] on div "fiber_manual_record Added to Schedule J Schedule I: $0.00 Schedule J: $833.00 B…" at bounding box center [566, 408] width 626 height 72
click at [207, 25] on link "Home" at bounding box center [212, 22] width 53 height 22
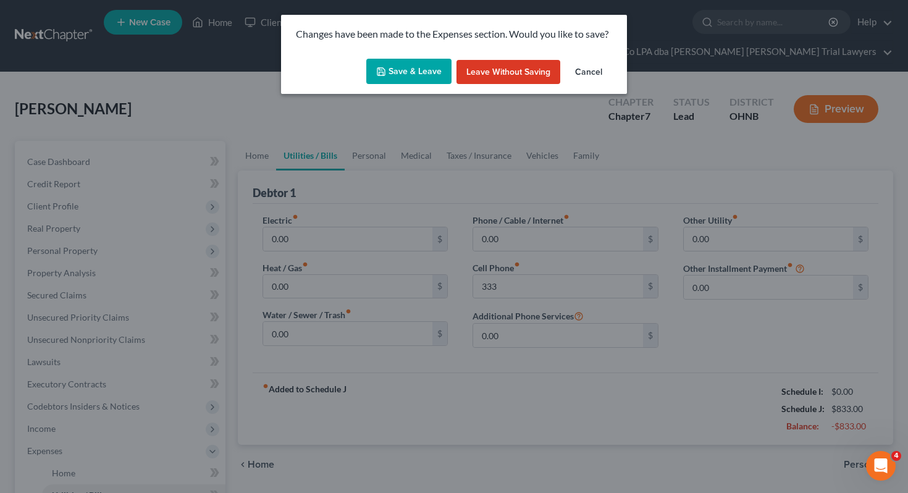
click at [424, 73] on button "Save & Leave" at bounding box center [408, 72] width 85 height 26
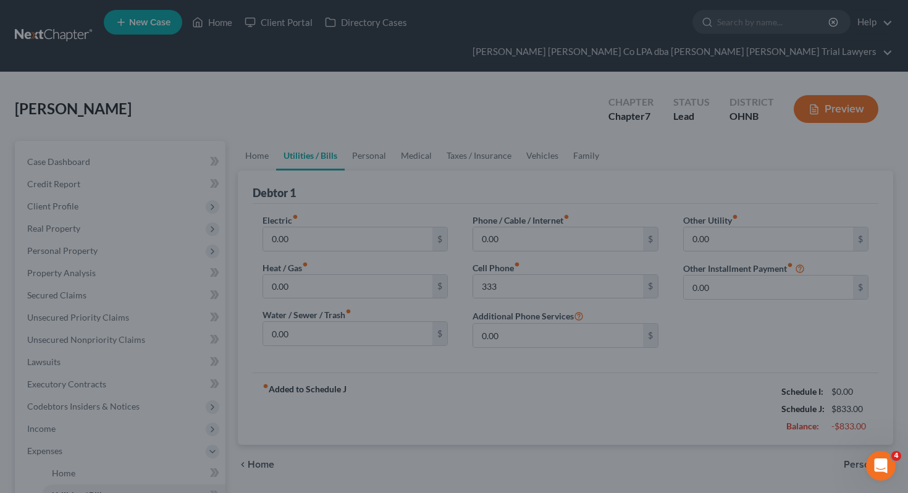
type input "333.00"
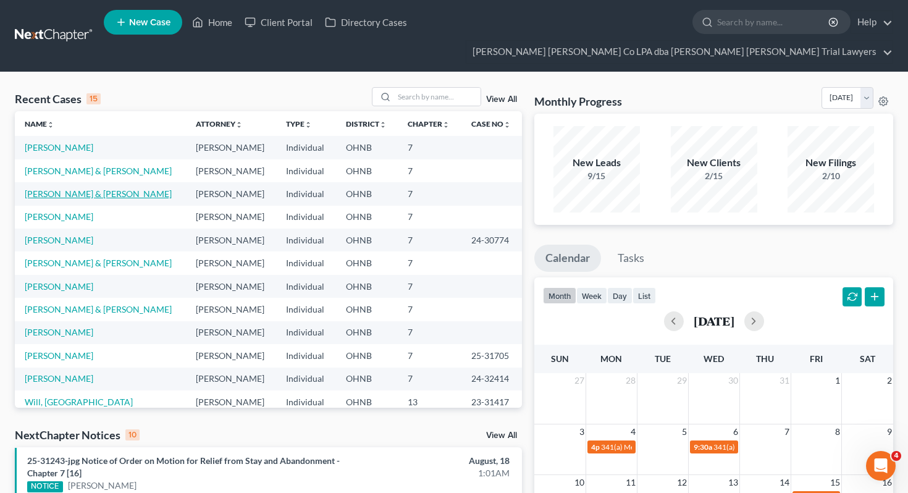
click at [83, 188] on link "[PERSON_NAME] & [PERSON_NAME]" at bounding box center [98, 193] width 147 height 11
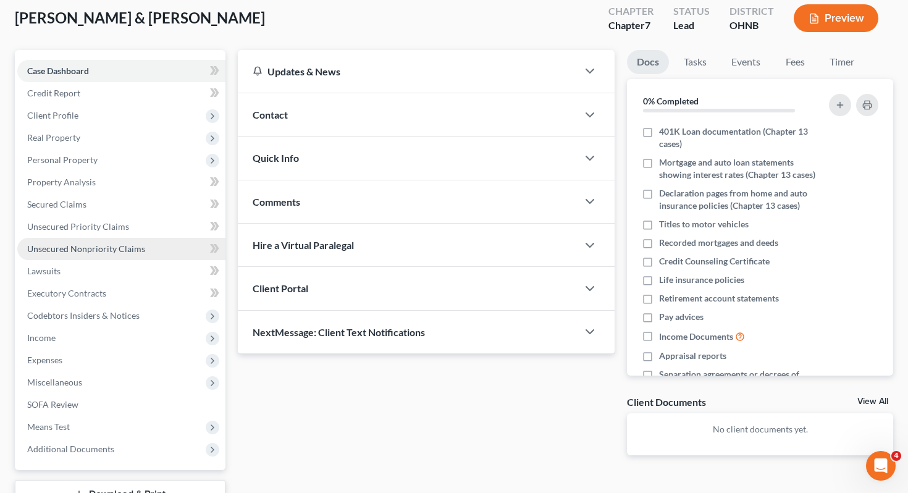
scroll to position [85, 0]
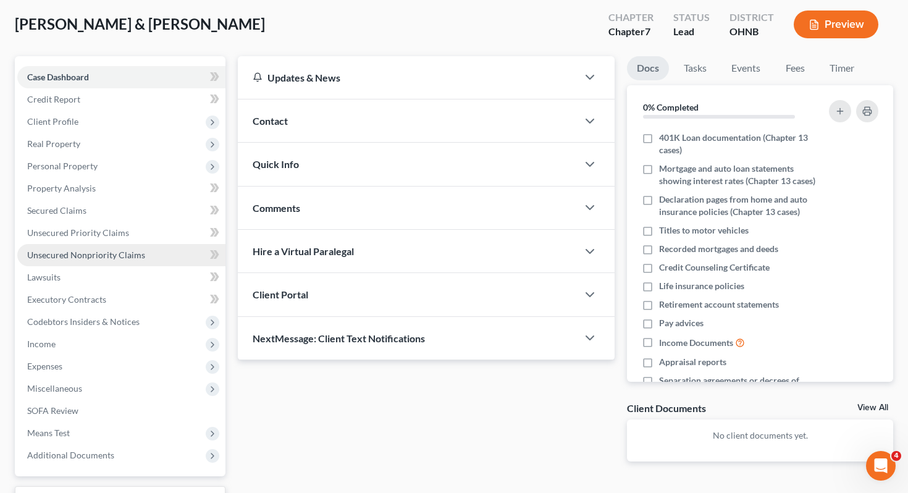
click at [122, 250] on span "Unsecured Nonpriority Claims" at bounding box center [86, 255] width 118 height 11
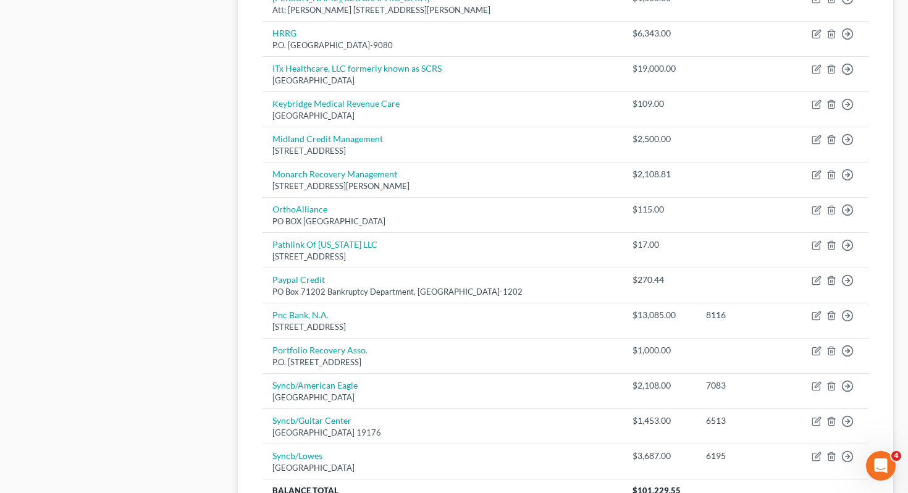
scroll to position [933, 0]
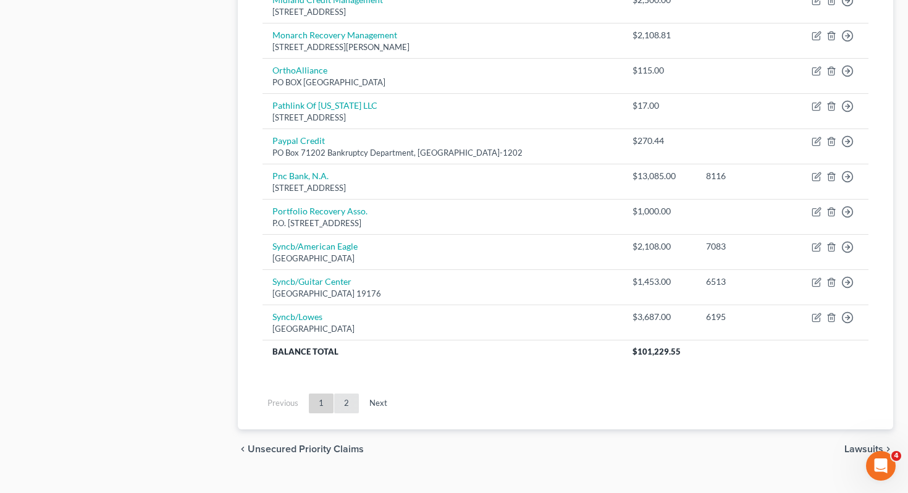
click at [345, 393] on link "2" at bounding box center [346, 403] width 25 height 20
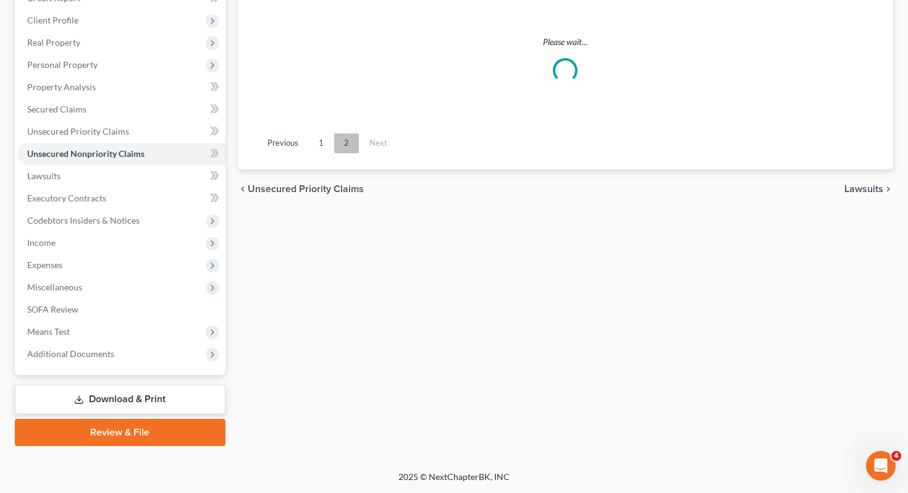
scroll to position [162, 0]
